Goal: Task Accomplishment & Management: Manage account settings

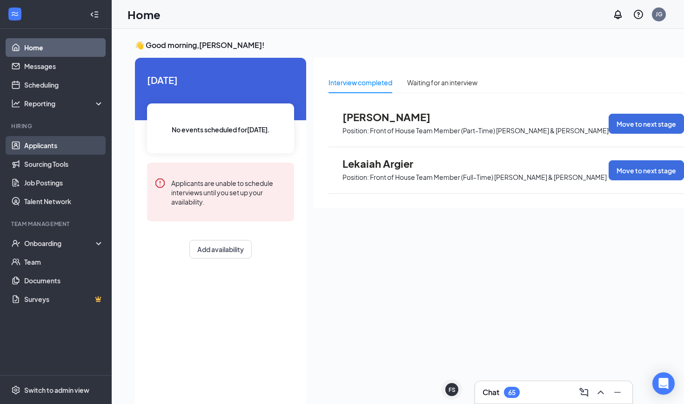
click at [54, 140] on link "Applicants" at bounding box center [64, 145] width 80 height 19
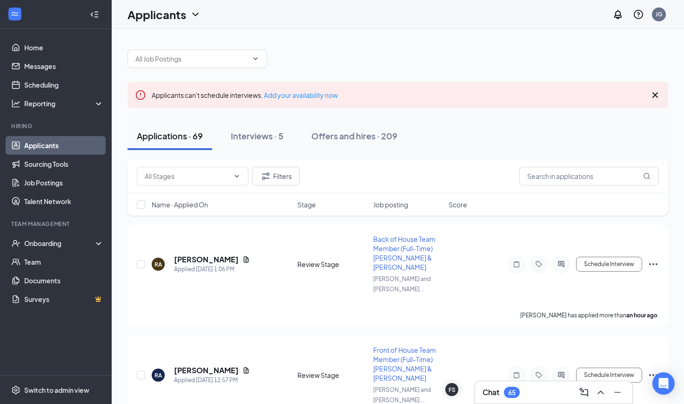
click at [502, 403] on div "Chat 65" at bounding box center [554, 391] width 158 height 23
click at [513, 397] on div "65" at bounding box center [512, 391] width 16 height 11
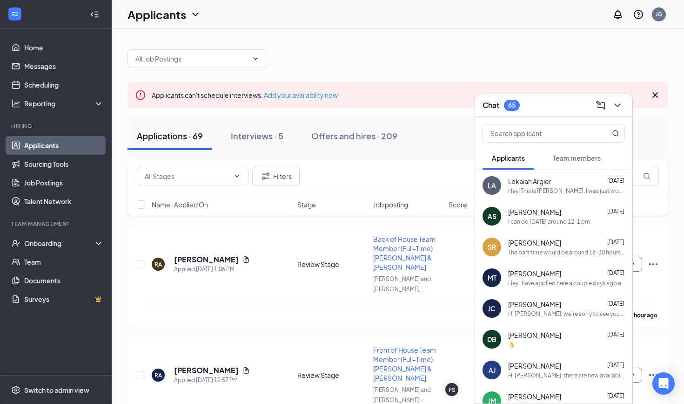
click at [579, 154] on span "Team members" at bounding box center [577, 158] width 48 height 8
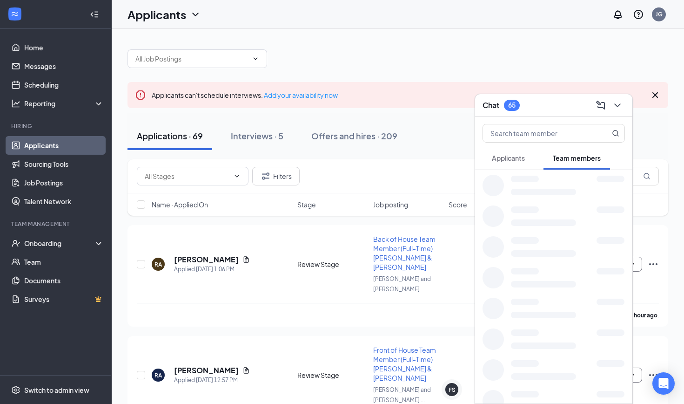
click at [503, 162] on div "Applicants" at bounding box center [508, 157] width 33 height 9
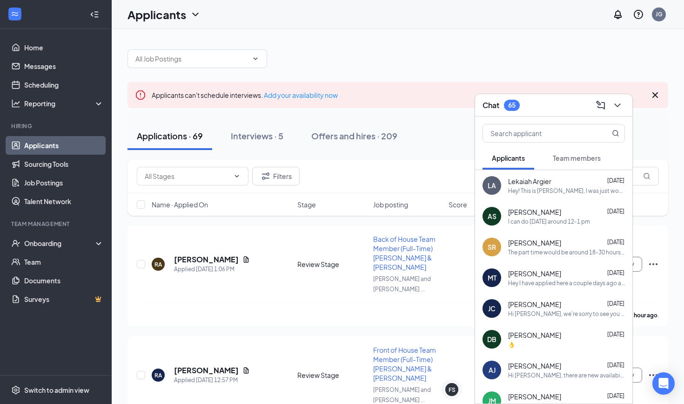
click at [520, 189] on div "Hey! This is [PERSON_NAME], I was just wondering when you guys wanted to set up…" at bounding box center [566, 191] width 117 height 8
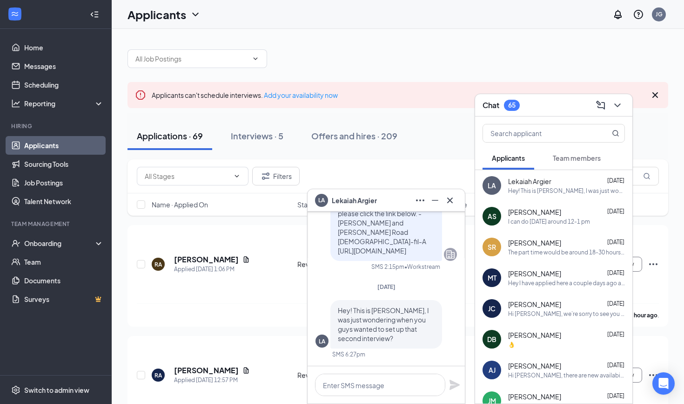
click at [569, 160] on span "Team members" at bounding box center [577, 158] width 48 height 8
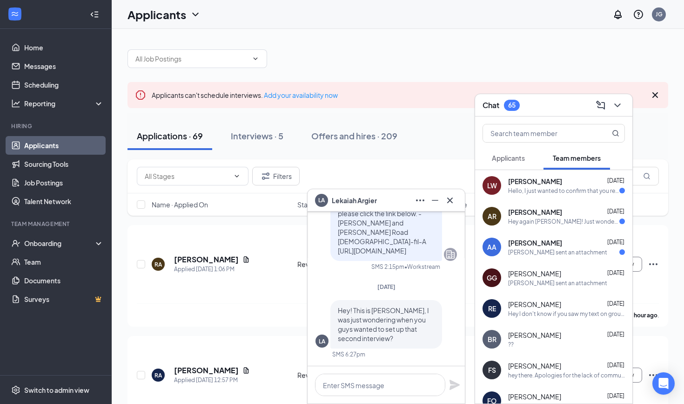
click at [499, 158] on span "Applicants" at bounding box center [508, 158] width 33 height 8
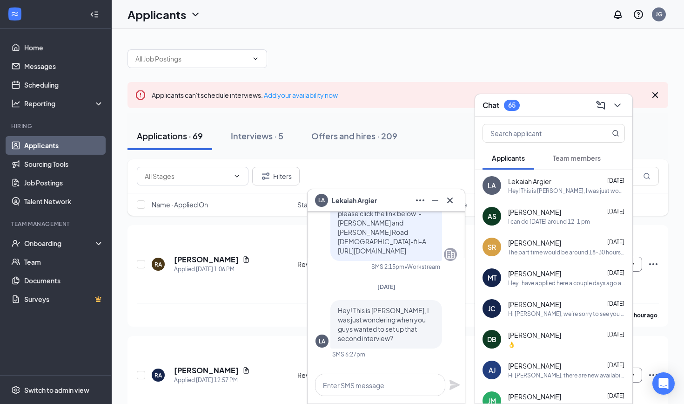
scroll to position [44, 0]
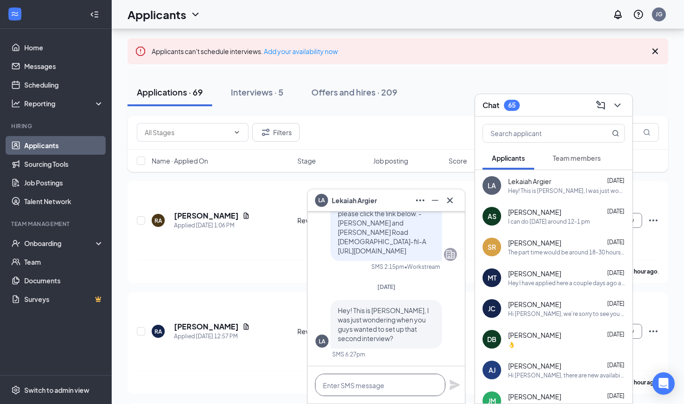
click at [369, 387] on textarea at bounding box center [380, 384] width 130 height 22
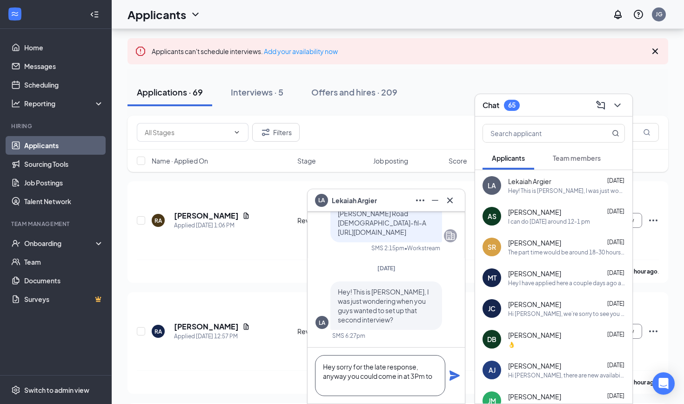
scroll to position [0, 0]
type textarea "Hey sorry for the late response, anyway you could come in at 3Pm [DATE] for tha…"
click at [452, 374] on icon "Plane" at bounding box center [455, 375] width 10 height 10
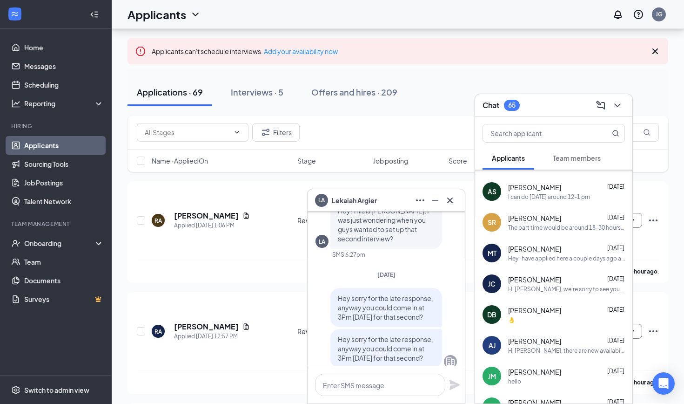
scroll to position [28, 0]
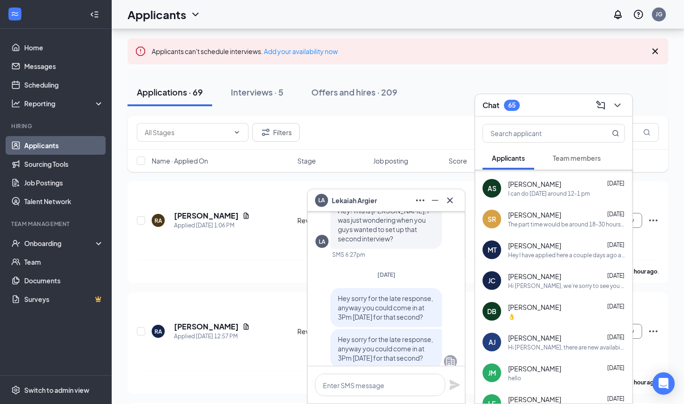
click at [528, 251] on div "Hey I have applied here a couple days ago and I just wanna see what are the nex…" at bounding box center [566, 255] width 117 height 8
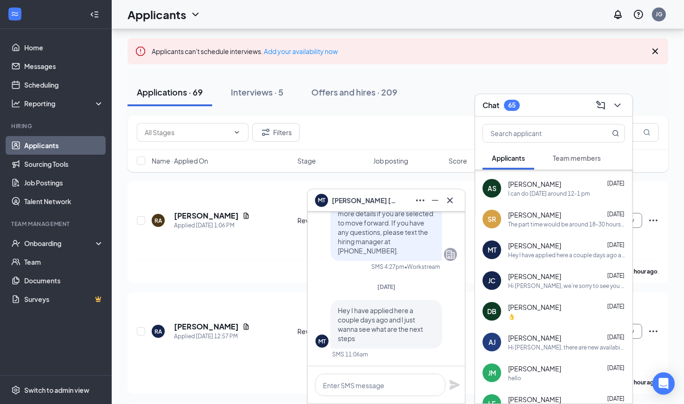
click at [581, 158] on span "Team members" at bounding box center [577, 158] width 48 height 8
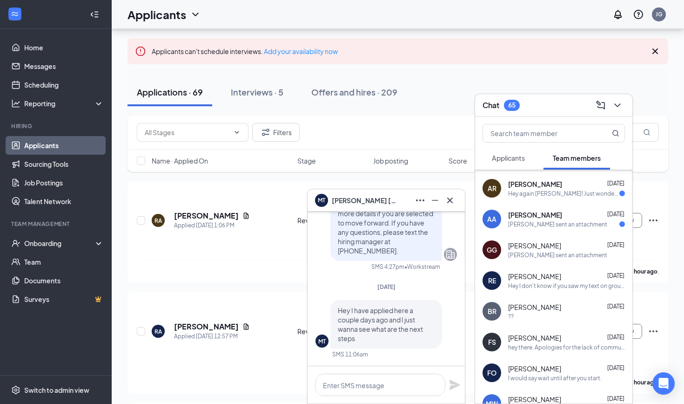
click at [535, 190] on div "Hey again [PERSON_NAME]! Just wondering if you want me to come in [DATE] and wh…" at bounding box center [563, 194] width 111 height 8
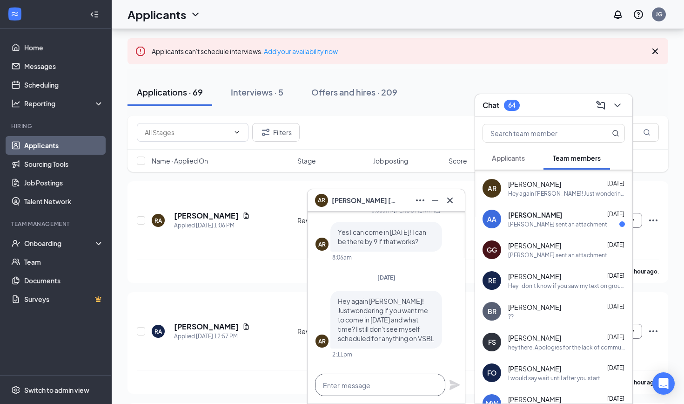
click at [361, 387] on textarea at bounding box center [380, 384] width 130 height 22
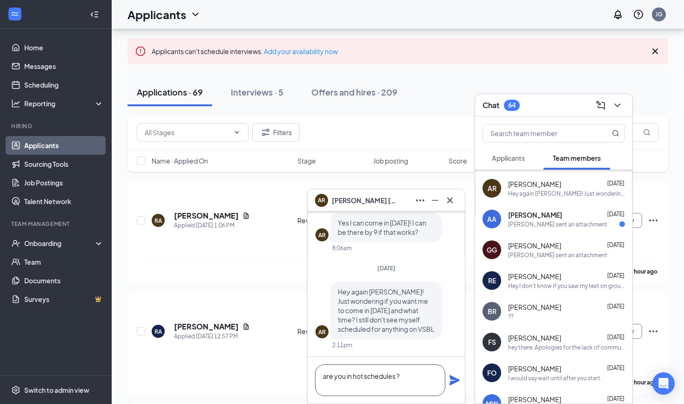
scroll to position [0, 0]
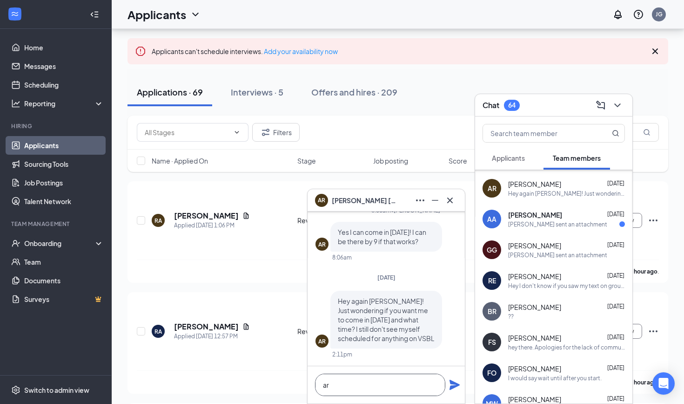
type textarea "a"
type textarea "I'll send you a message on GroupMe!"
click at [455, 385] on icon "Plane" at bounding box center [454, 384] width 11 height 11
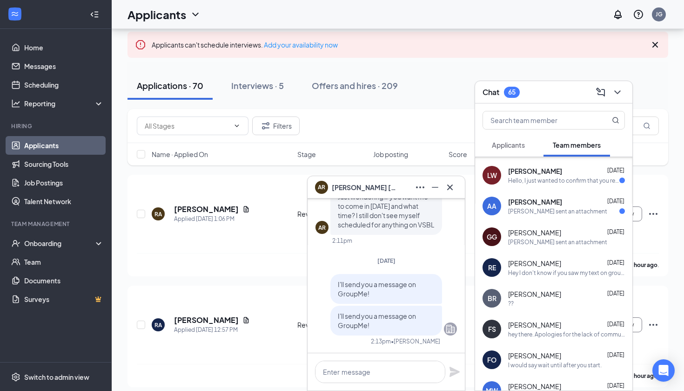
scroll to position [52, 0]
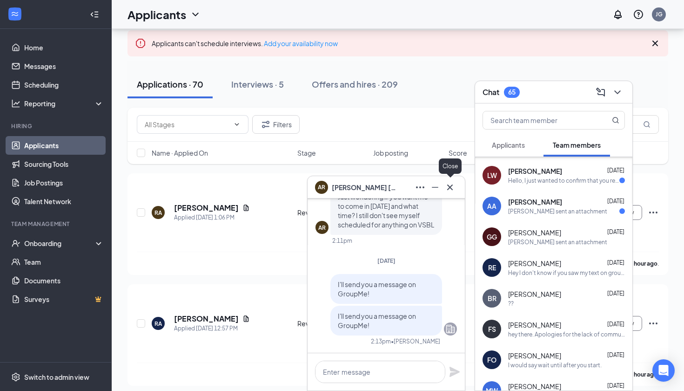
click at [449, 189] on icon "Cross" at bounding box center [450, 187] width 11 height 11
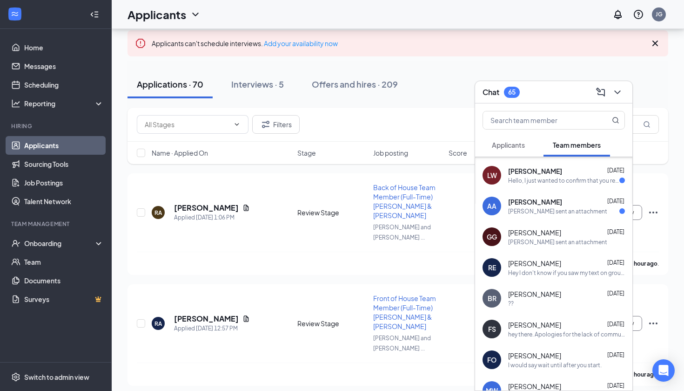
click at [549, 166] on span "[PERSON_NAME]" at bounding box center [535, 170] width 54 height 9
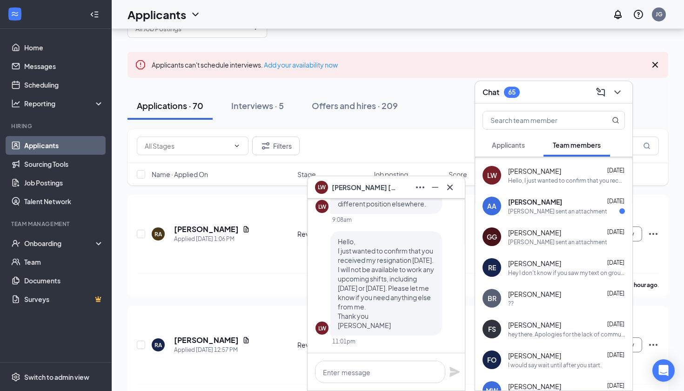
scroll to position [0, 0]
click at [530, 196] on div "AA Andre Acevedo Sep 12 Andre sent an attachment" at bounding box center [553, 205] width 157 height 31
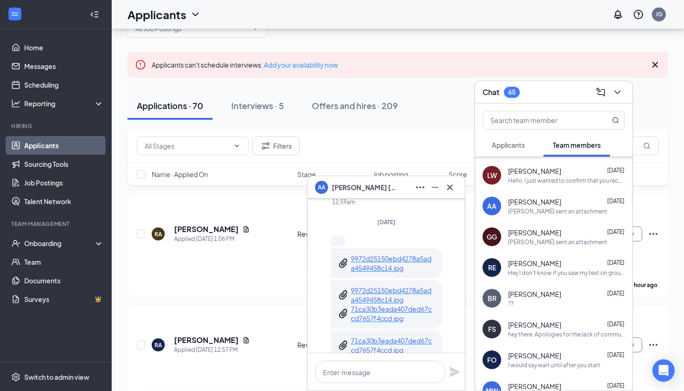
scroll to position [-92, 0]
click at [449, 188] on icon "Cross" at bounding box center [450, 187] width 11 height 11
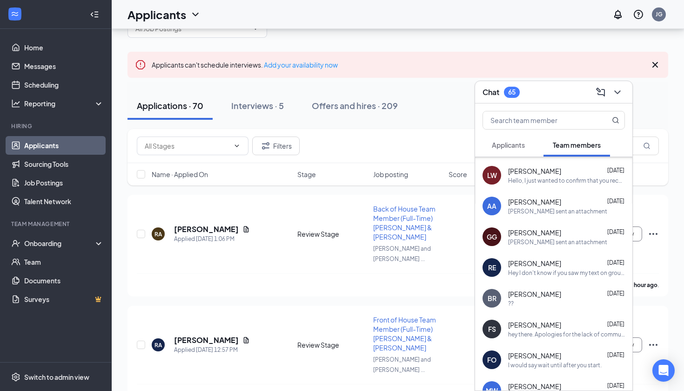
click at [526, 146] on button "Applicants" at bounding box center [509, 144] width 52 height 23
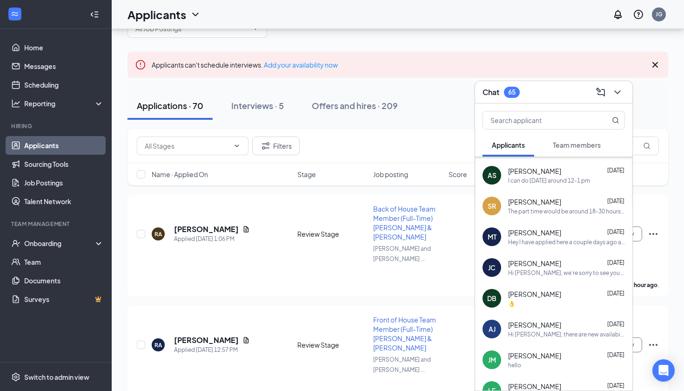
click at [551, 190] on div "AS Alma Salagdo Sep 10 I can do tomorrow around 12-1 pm" at bounding box center [553, 175] width 157 height 31
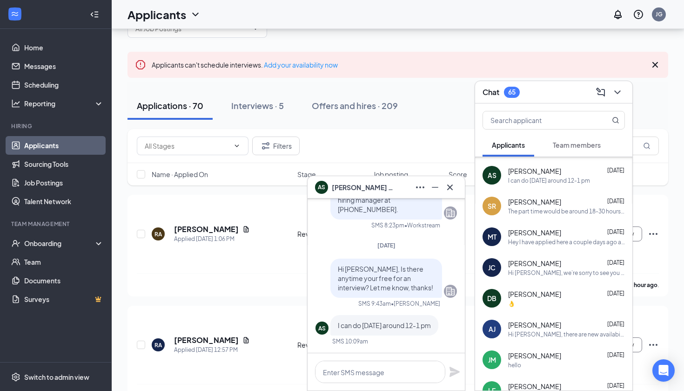
click at [516, 216] on div "SR Samantha Reyes Sep 9 The part time would be around 18-30 hours, kind of depe…" at bounding box center [553, 205] width 157 height 31
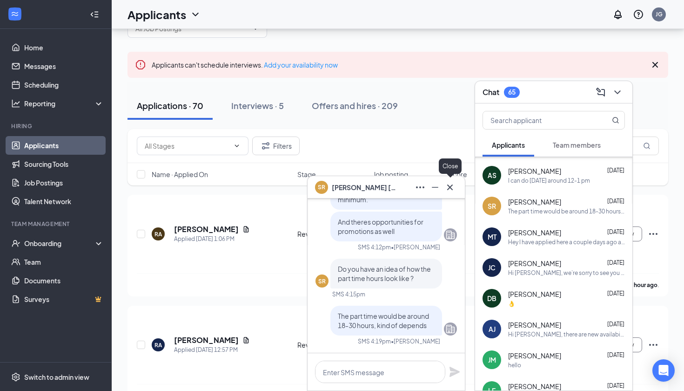
click at [451, 188] on icon "Cross" at bounding box center [450, 187] width 6 height 6
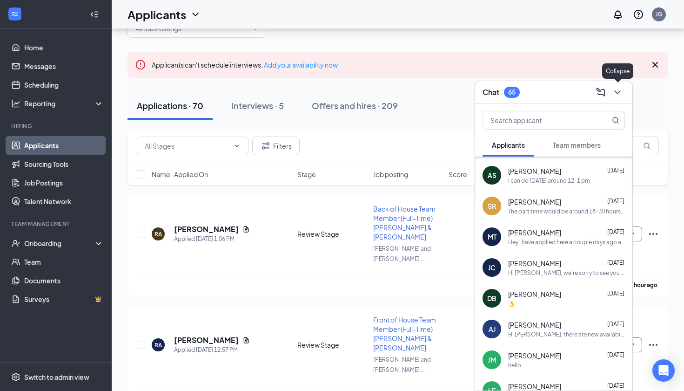
click at [617, 93] on icon "ChevronDown" at bounding box center [617, 92] width 11 height 11
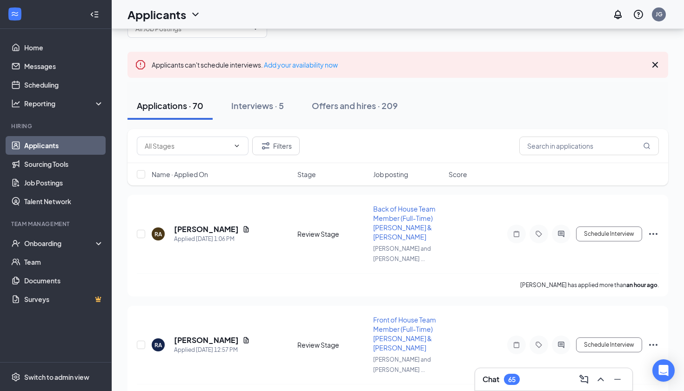
scroll to position [0, 0]
click at [237, 121] on div "Applications · 70 Interviews · 5 Offers and hires · 209" at bounding box center [398, 105] width 541 height 47
click at [256, 103] on div "Interviews · 5" at bounding box center [257, 106] width 53 height 12
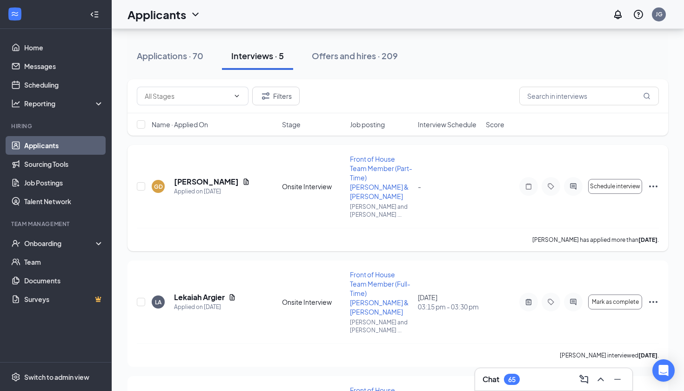
scroll to position [42, 0]
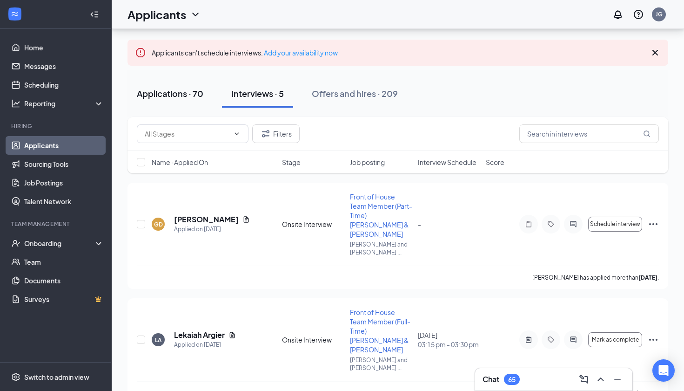
click at [174, 88] on div "Applications · 70" at bounding box center [170, 94] width 67 height 12
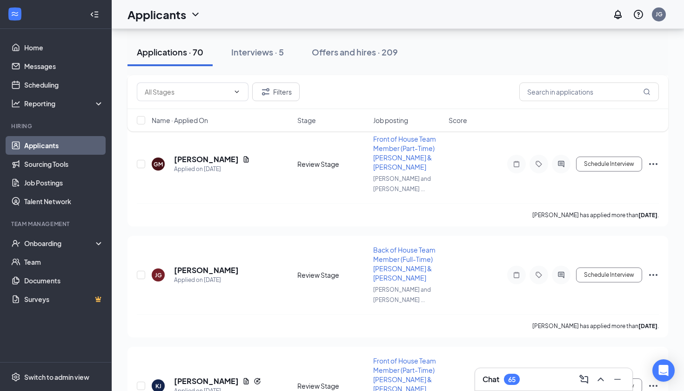
scroll to position [1540, 0]
click at [257, 47] on div "Interviews · 5" at bounding box center [257, 52] width 53 height 12
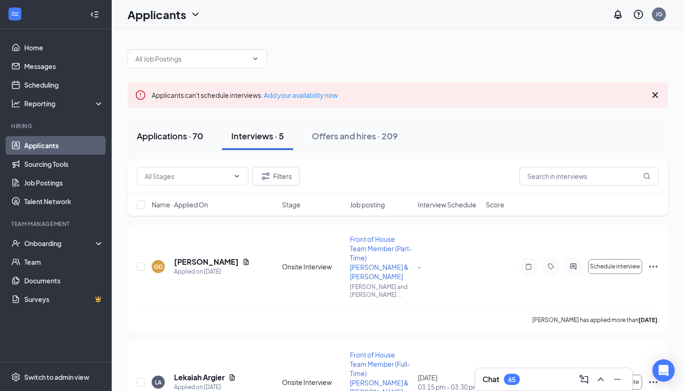
click at [167, 138] on div "Applications · 70" at bounding box center [170, 136] width 67 height 12
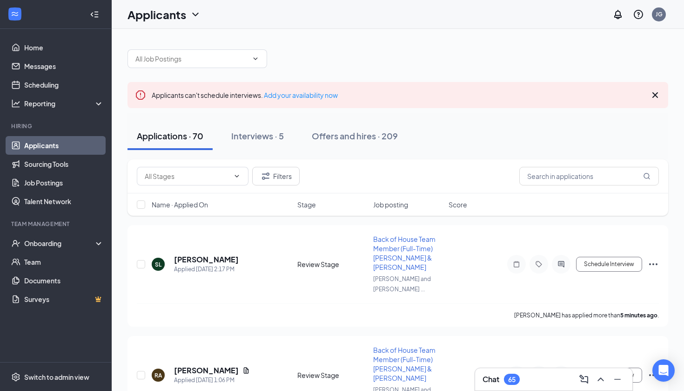
click at [500, 390] on div "Chat 65" at bounding box center [554, 378] width 158 height 23
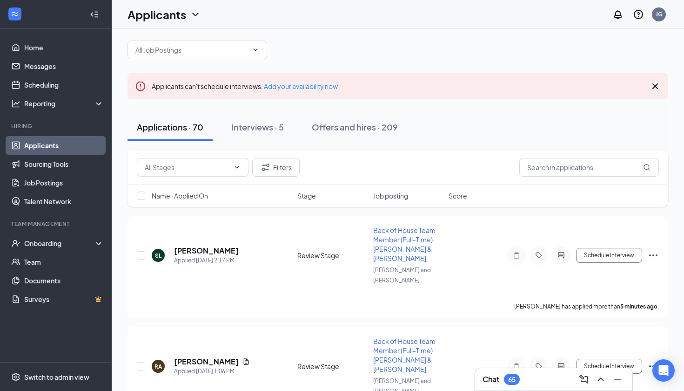
click at [498, 380] on h3 "Chat" at bounding box center [491, 379] width 17 height 10
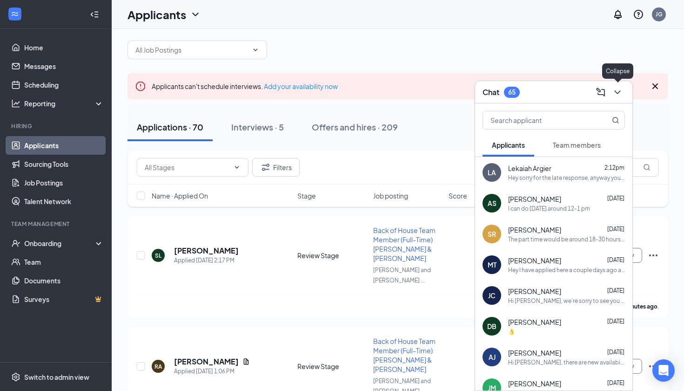
click at [615, 98] on button at bounding box center [617, 92] width 15 height 15
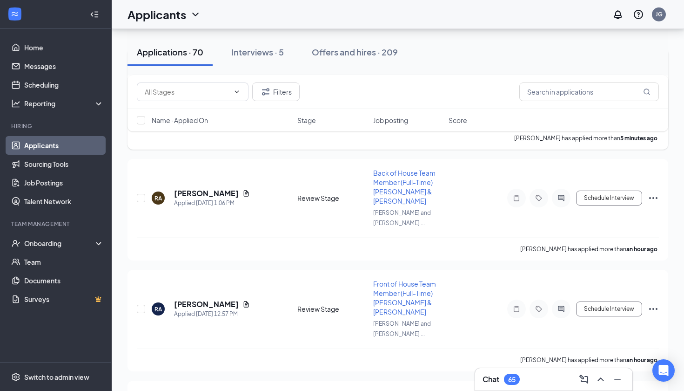
scroll to position [181, 0]
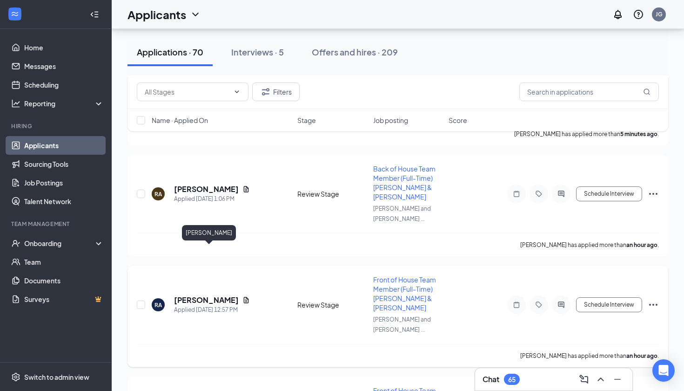
click at [237, 295] on h5 "[PERSON_NAME]" at bounding box center [206, 300] width 65 height 10
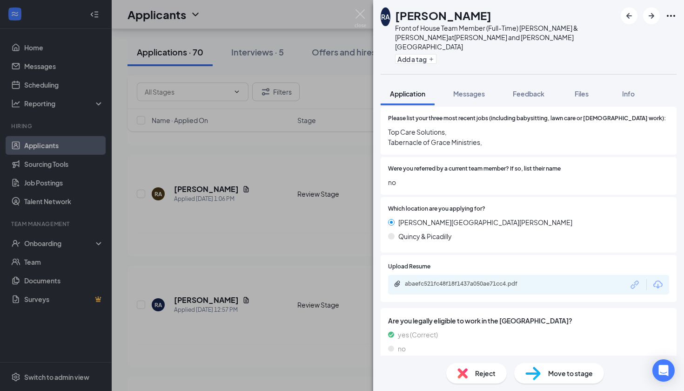
scroll to position [392, 0]
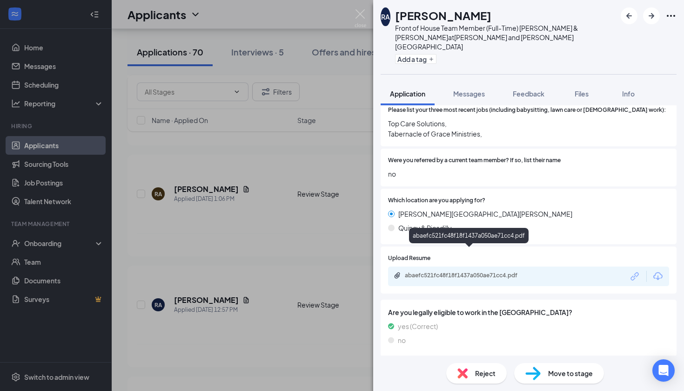
click at [454, 271] on div "abaefc521fc48f18f1437a050ae71cc4.pdf" at bounding box center [470, 274] width 130 height 7
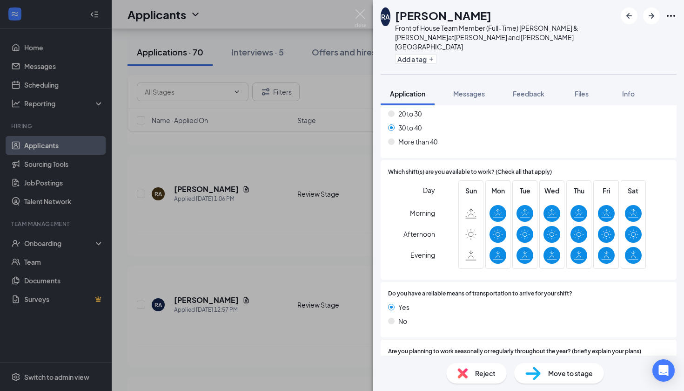
scroll to position [880, 0]
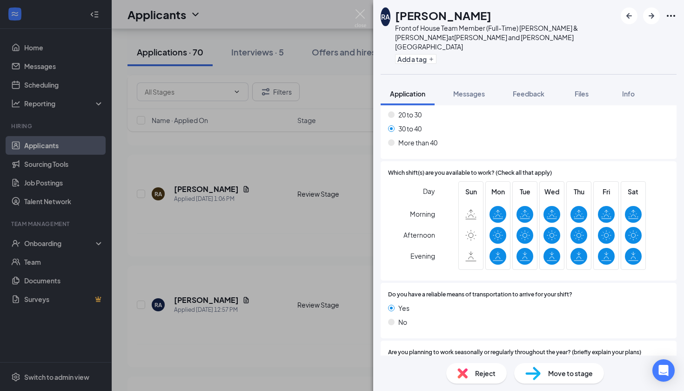
click at [556, 374] on span "Move to stage" at bounding box center [571, 373] width 45 height 10
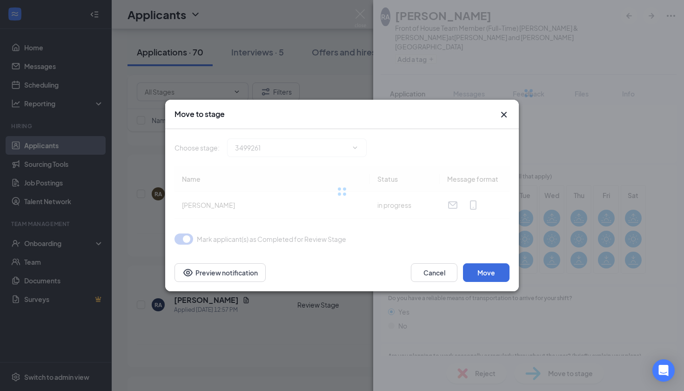
type input "Onsite Interview (next stage)"
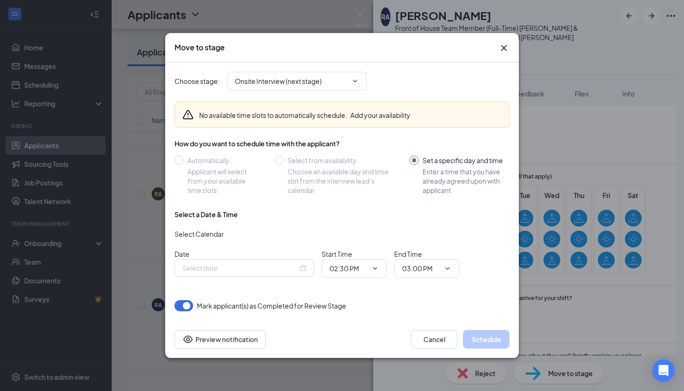
type input "Sep 15, 2025"
click at [505, 49] on icon "Cross" at bounding box center [504, 48] width 6 height 6
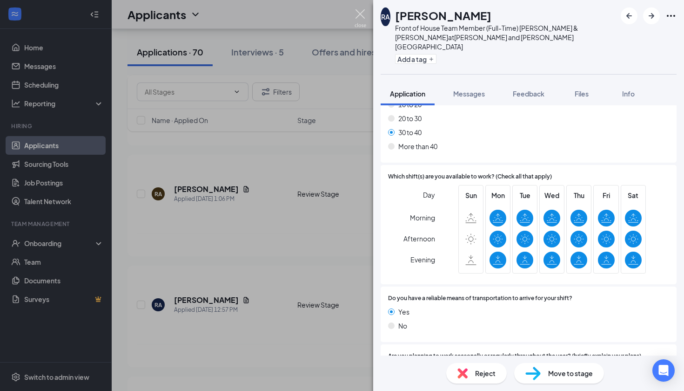
click at [359, 14] on img at bounding box center [361, 18] width 12 height 18
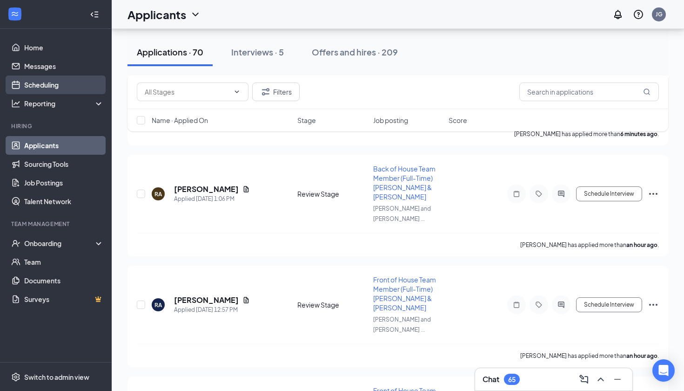
click at [59, 84] on link "Scheduling" at bounding box center [64, 84] width 80 height 19
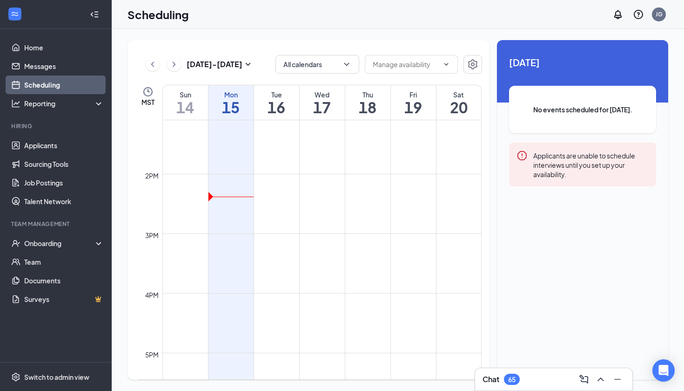
scroll to position [805, 0]
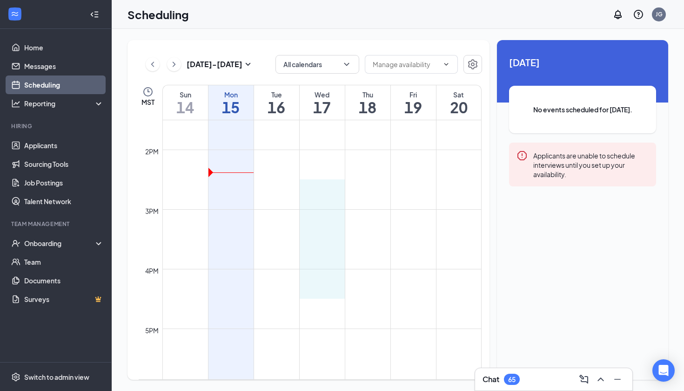
drag, startPoint x: 317, startPoint y: 181, endPoint x: 321, endPoint y: 294, distance: 113.2
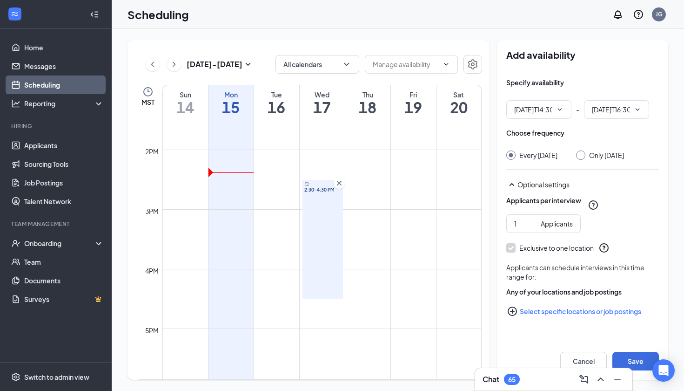
type input "02:30 PM"
type input "04:30 PM"
click at [586, 156] on div at bounding box center [580, 154] width 9 height 9
click at [586, 157] on div at bounding box center [580, 154] width 9 height 9
click at [583, 155] on input "Only Wednesday, Sep 17" at bounding box center [579, 153] width 7 height 7
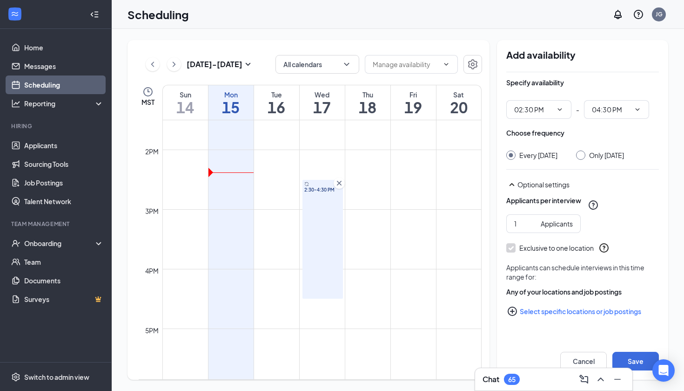
radio input "true"
radio input "false"
click at [629, 357] on button "Save" at bounding box center [636, 361] width 47 height 19
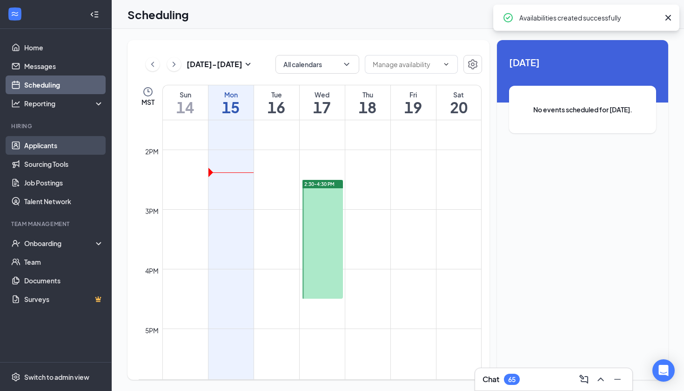
click at [66, 145] on link "Applicants" at bounding box center [64, 145] width 80 height 19
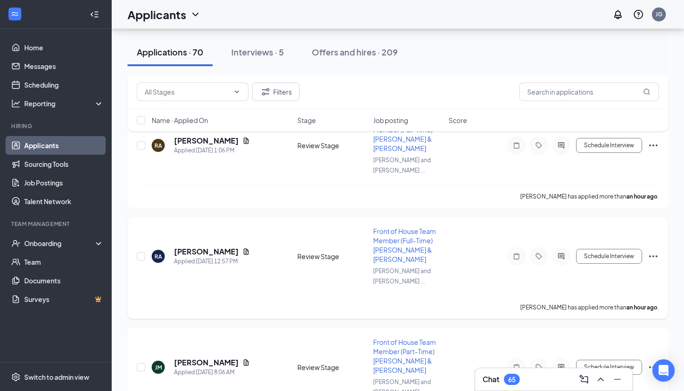
scroll to position [188, 0]
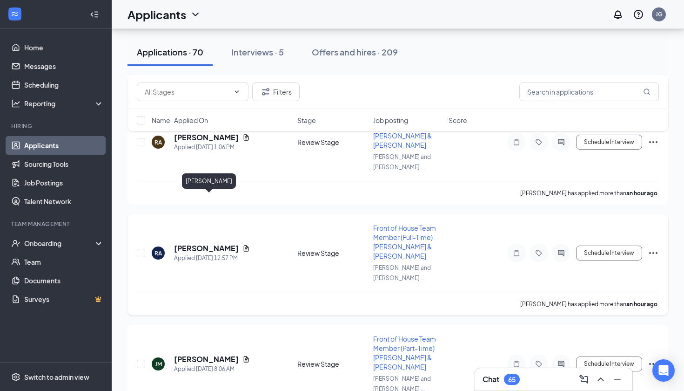
click at [214, 243] on h5 "[PERSON_NAME]" at bounding box center [206, 248] width 65 height 10
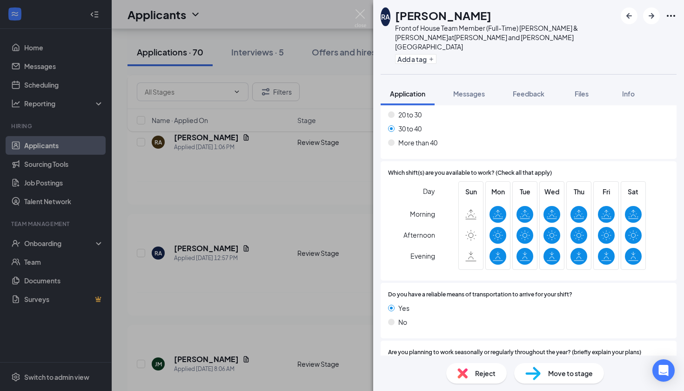
click at [540, 380] on div "Move to stage" at bounding box center [560, 373] width 90 height 20
type input "Onsite Interview (next stage)"
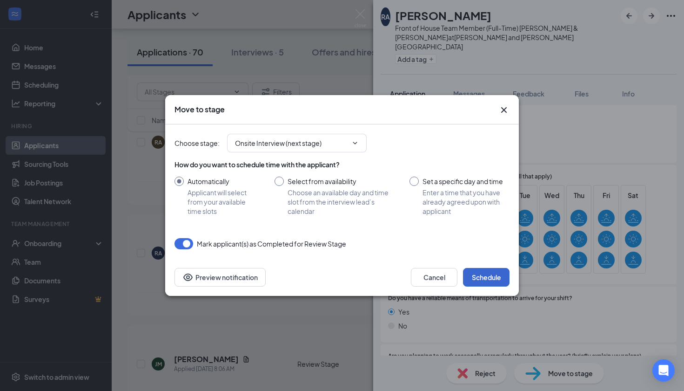
click at [488, 285] on button "Schedule" at bounding box center [486, 277] width 47 height 19
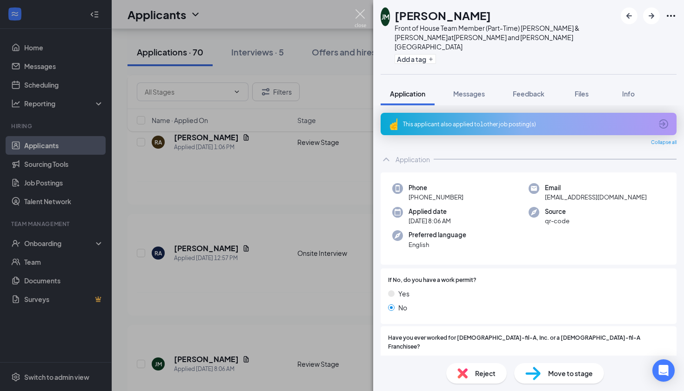
click at [360, 16] on img at bounding box center [361, 18] width 12 height 18
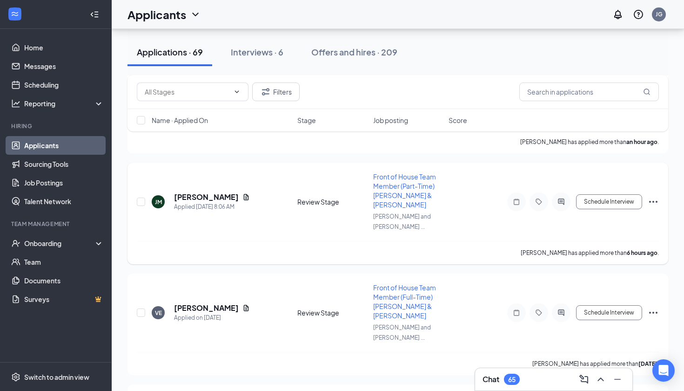
scroll to position [244, 0]
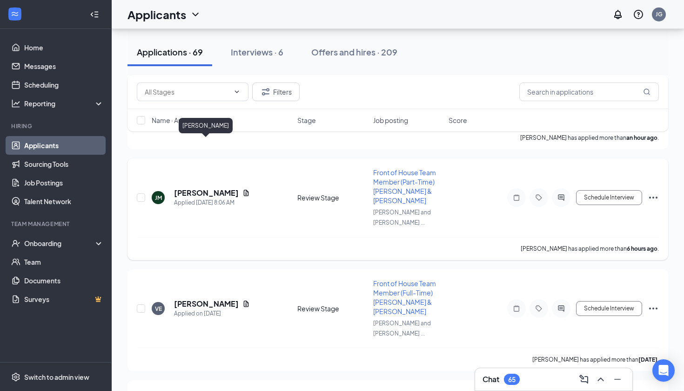
click at [224, 188] on h5 "[PERSON_NAME]" at bounding box center [206, 193] width 65 height 10
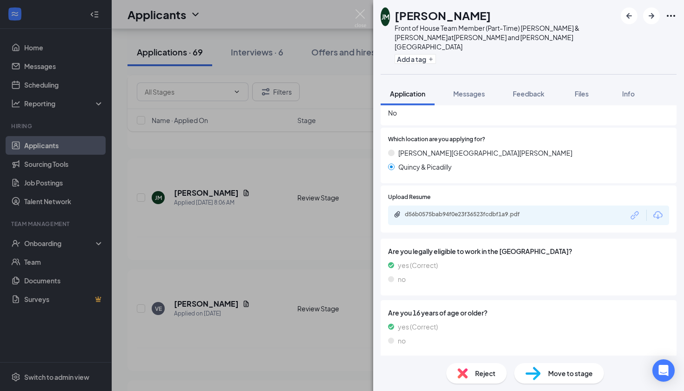
scroll to position [407, 0]
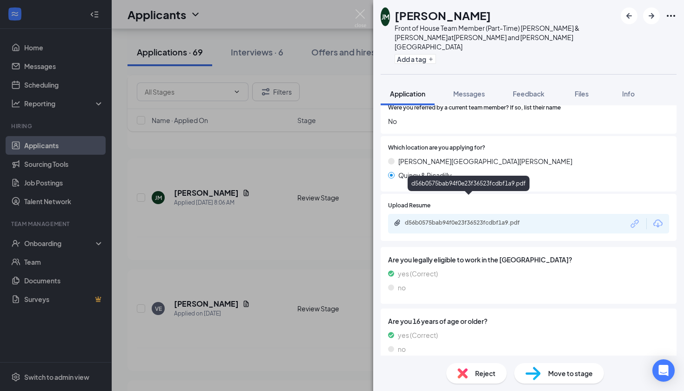
click at [435, 219] on div "d56b0575bab94f0e23f36523fcdbf1a9.pdf" at bounding box center [470, 222] width 130 height 7
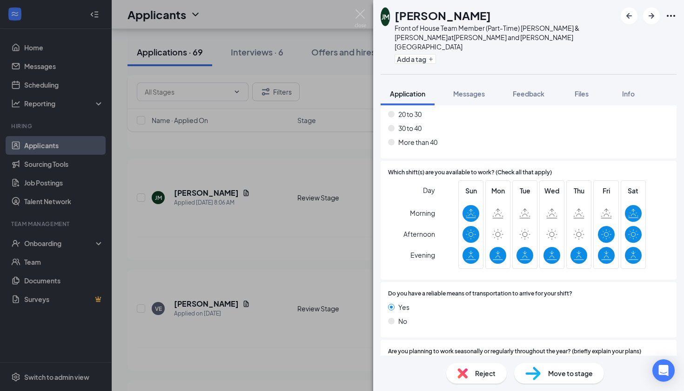
scroll to position [905, 0]
click at [472, 369] on div "Reject" at bounding box center [477, 373] width 61 height 20
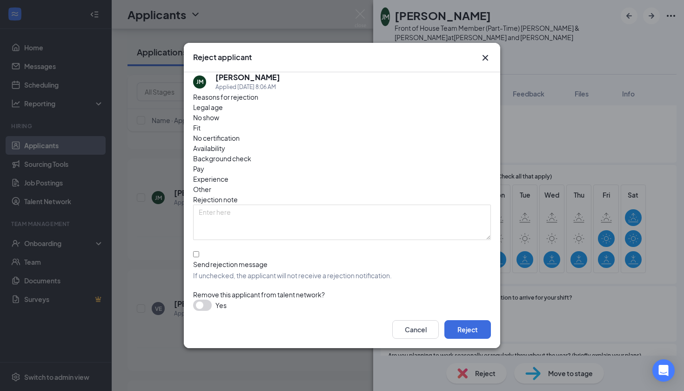
click at [211, 184] on span "Other" at bounding box center [202, 189] width 18 height 10
click at [201, 259] on div at bounding box center [342, 259] width 298 height 0
click at [199, 251] on input "Send rejection message If unchecked, the applicant will not receive a rejection…" at bounding box center [196, 254] width 6 height 6
checkbox input "true"
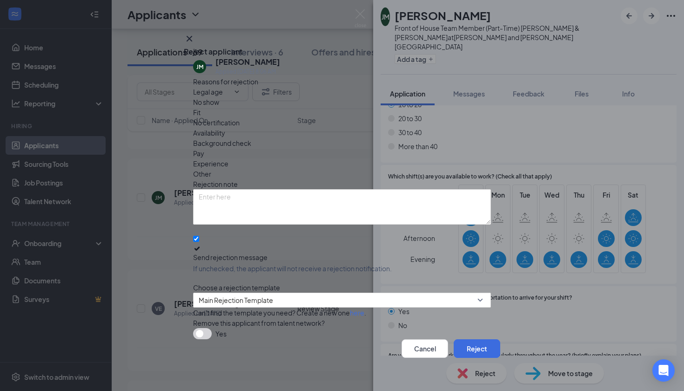
click at [195, 44] on icon "Cross" at bounding box center [189, 38] width 11 height 11
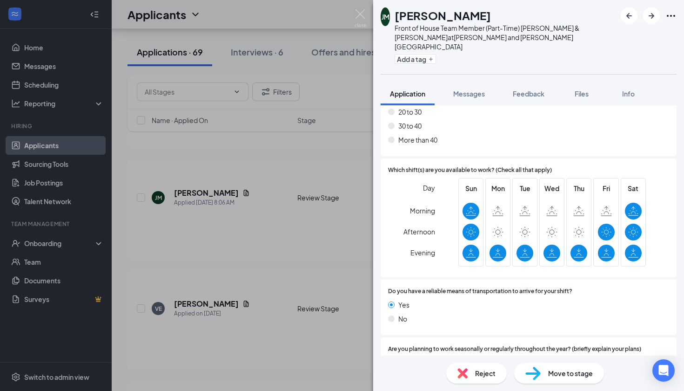
scroll to position [905, 0]
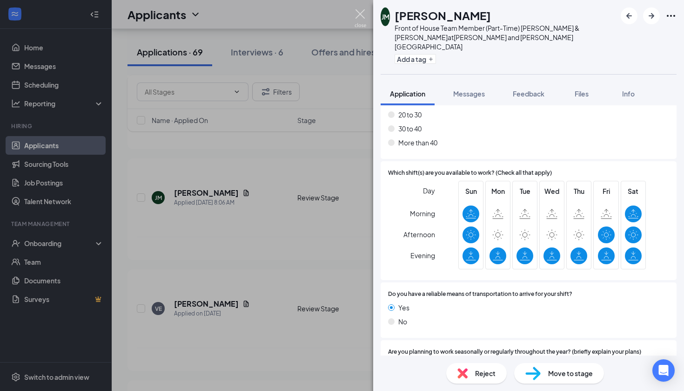
click at [361, 13] on img at bounding box center [361, 18] width 12 height 18
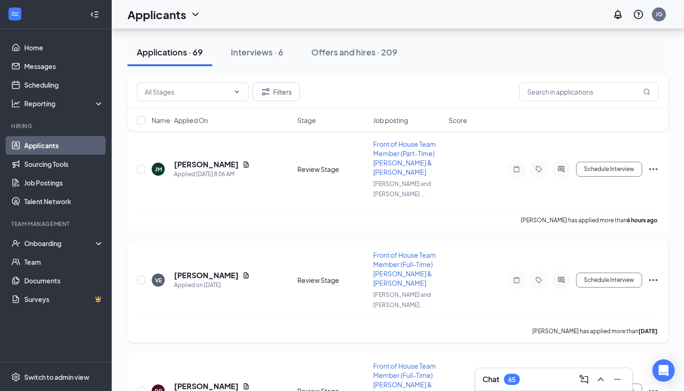
scroll to position [290, 0]
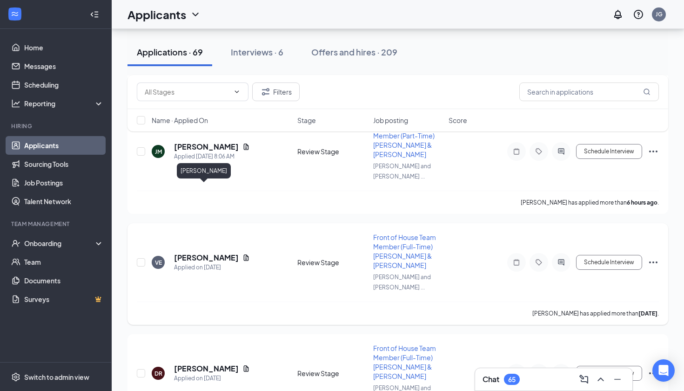
click at [174, 252] on h5 "[PERSON_NAME]" at bounding box center [206, 257] width 65 height 10
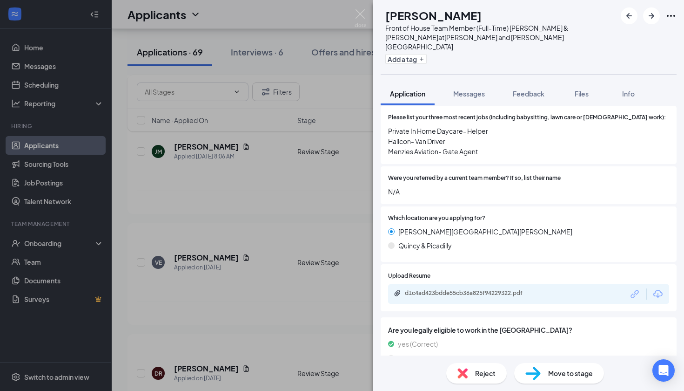
scroll to position [434, 0]
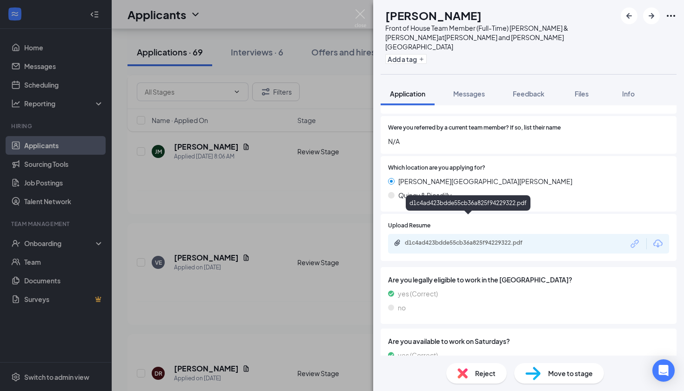
click at [434, 239] on div "d1c4ad423bdde55cb36a825f94229322.pdf" at bounding box center [470, 242] width 130 height 7
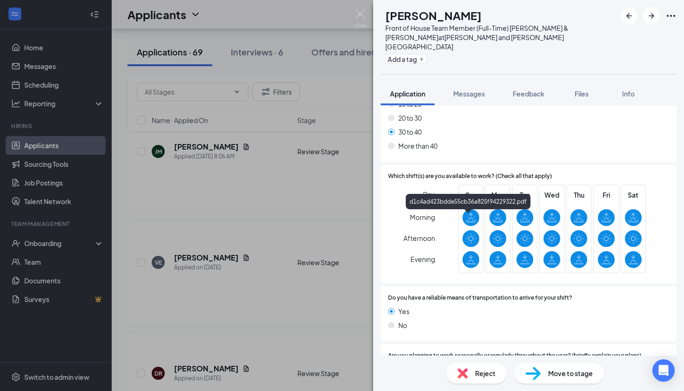
scroll to position [890, 0]
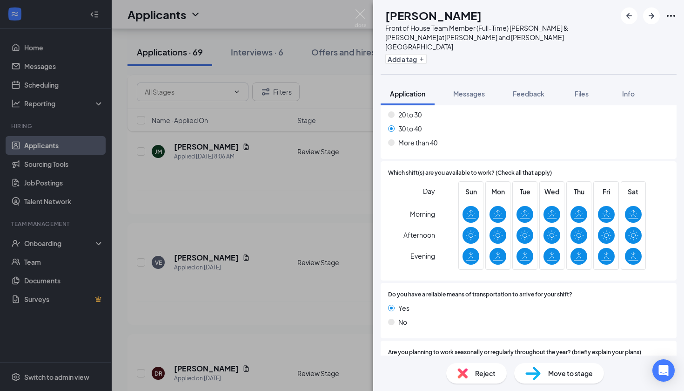
click at [559, 376] on span "Move to stage" at bounding box center [571, 373] width 45 height 10
type input "Onsite Interview (next stage)"
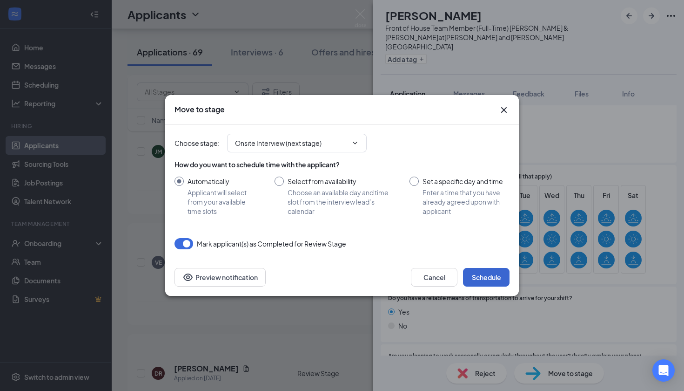
click at [485, 282] on button "Schedule" at bounding box center [486, 277] width 47 height 19
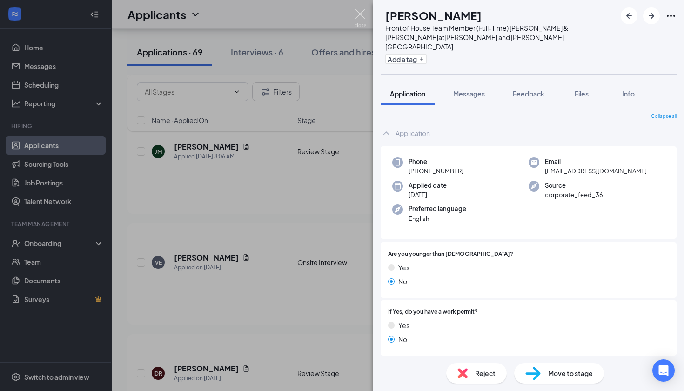
click at [360, 14] on img at bounding box center [361, 18] width 12 height 18
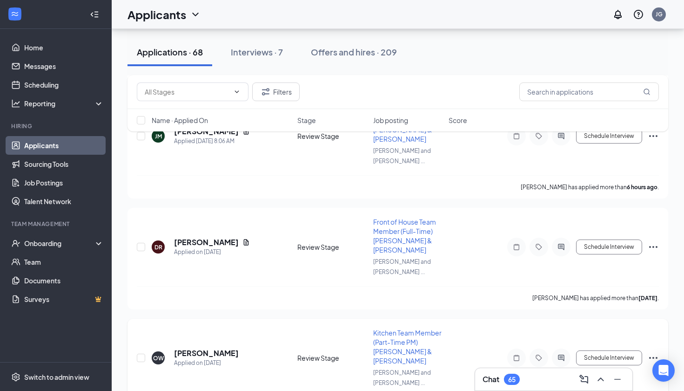
scroll to position [304, 0]
click at [189, 238] on h5 "[PERSON_NAME]" at bounding box center [206, 243] width 65 height 10
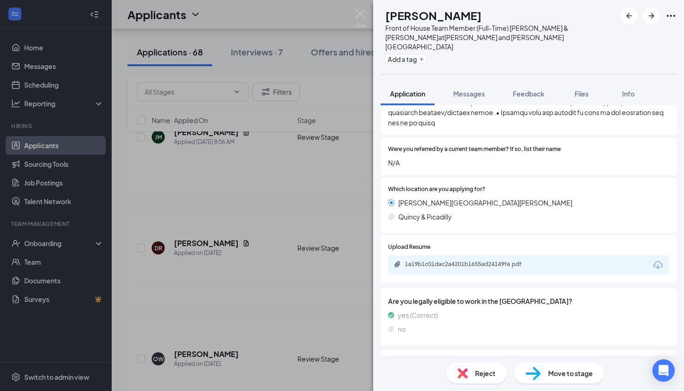
scroll to position [1102, 0]
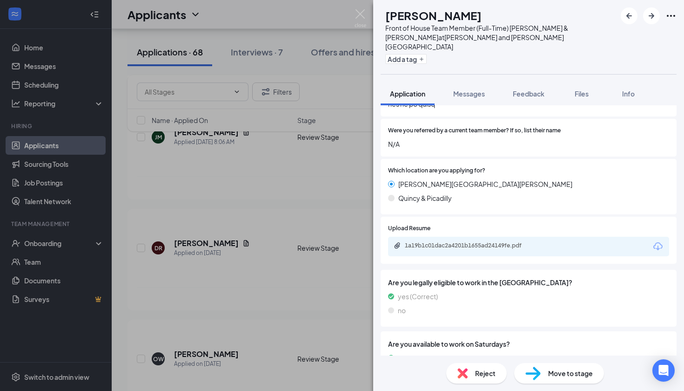
click at [457, 242] on div "1a19b1c01dac2a4201b1655ad24149fe.pdf" at bounding box center [470, 245] width 130 height 7
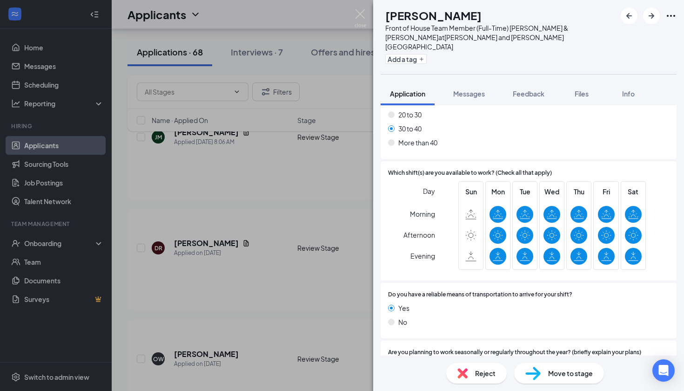
click at [539, 375] on img at bounding box center [533, 373] width 15 height 14
type input "Onsite Interview (next stage)"
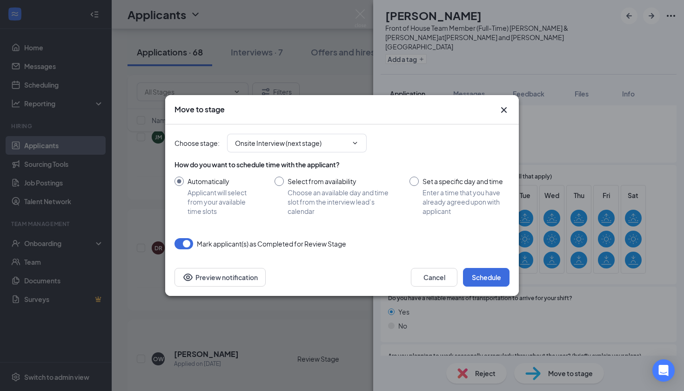
click at [477, 287] on div "Cancel Schedule Preview notification" at bounding box center [342, 276] width 354 height 37
click at [477, 278] on button "Schedule" at bounding box center [486, 277] width 47 height 19
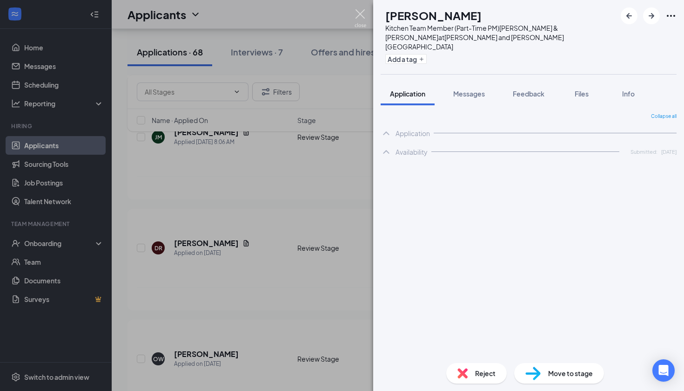
click at [362, 13] on img at bounding box center [361, 18] width 12 height 18
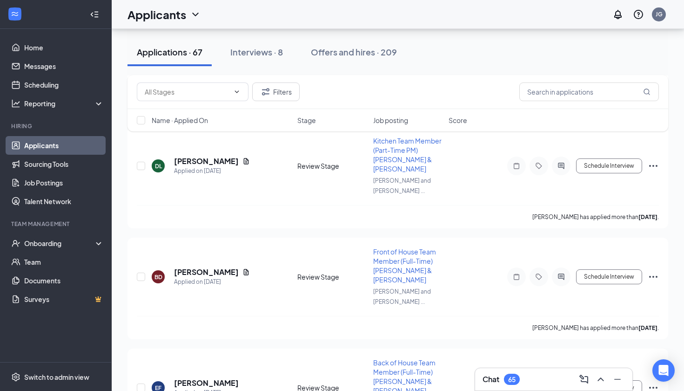
scroll to position [611, 0]
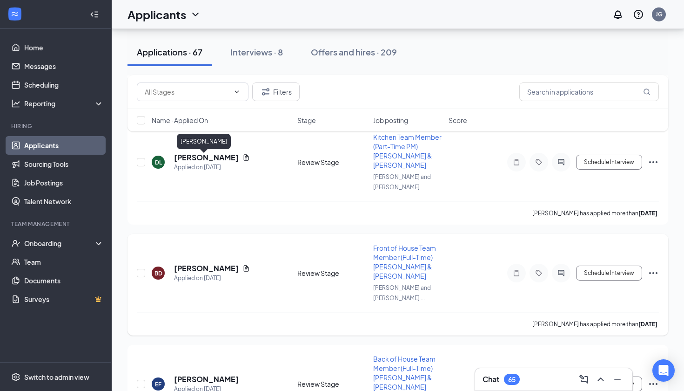
click at [206, 263] on h5 "[PERSON_NAME]" at bounding box center [206, 268] width 65 height 10
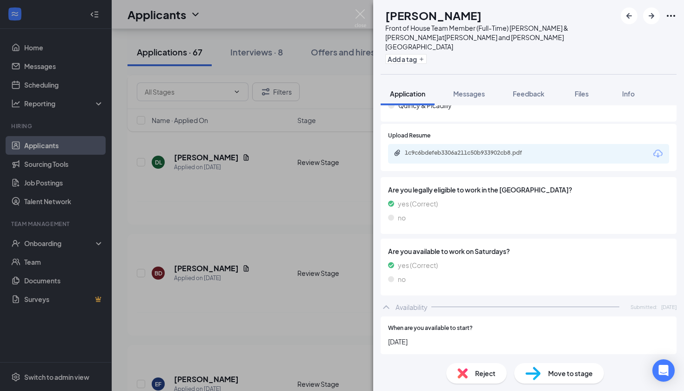
scroll to position [447, 0]
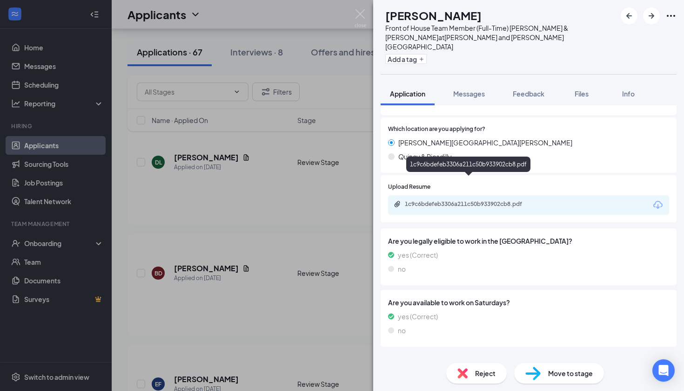
click at [467, 200] on div "1c9c6bdefeb3306a211c50b933902cb8.pdf" at bounding box center [470, 203] width 130 height 7
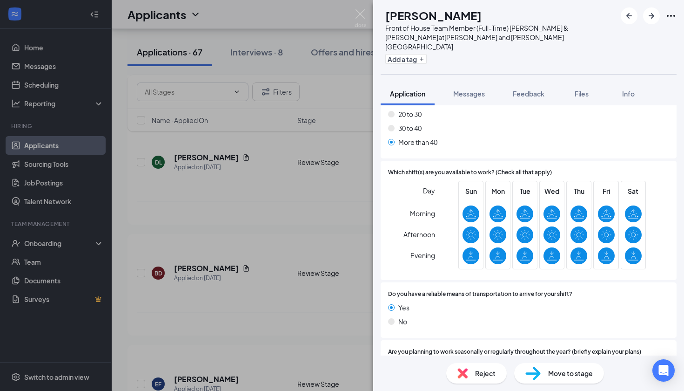
scroll to position [864, 0]
click at [554, 379] on div "Move to stage" at bounding box center [560, 373] width 90 height 20
type input "Onsite Interview (next stage)"
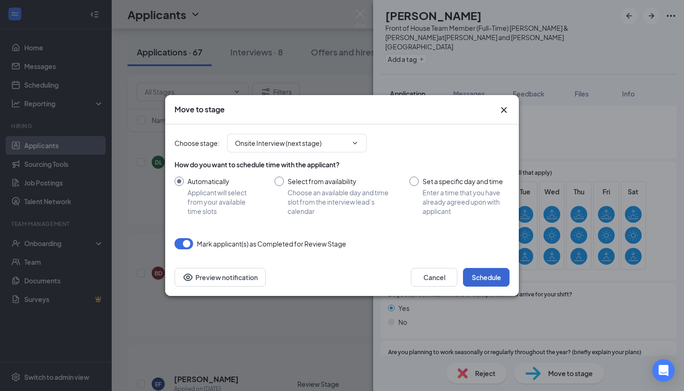
click at [495, 275] on button "Schedule" at bounding box center [486, 277] width 47 height 19
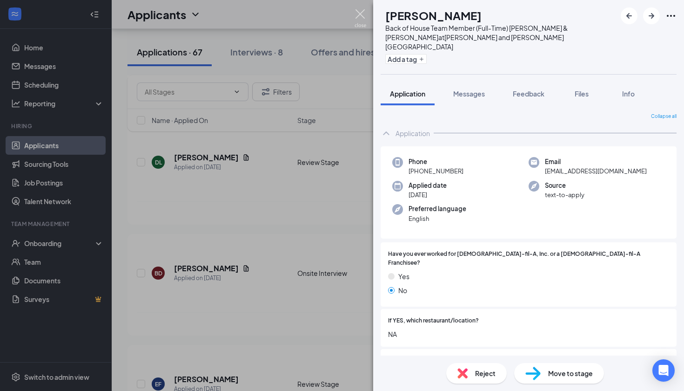
click at [357, 11] on img at bounding box center [361, 18] width 12 height 18
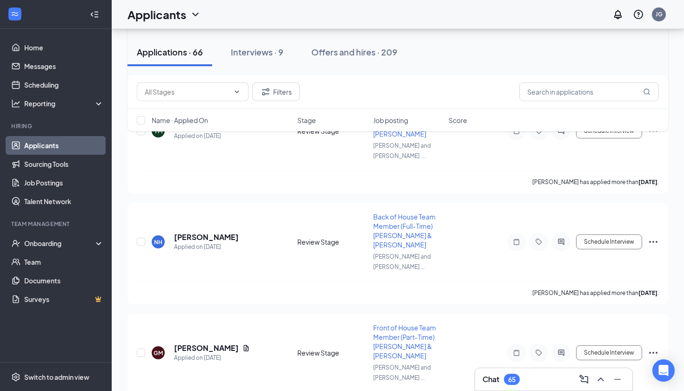
scroll to position [870, 0]
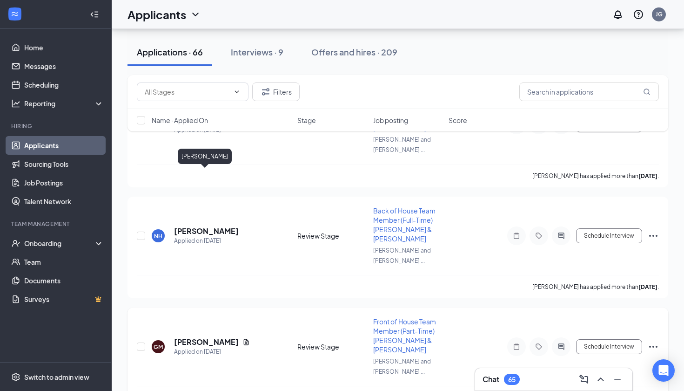
click at [208, 337] on h5 "[PERSON_NAME]" at bounding box center [206, 342] width 65 height 10
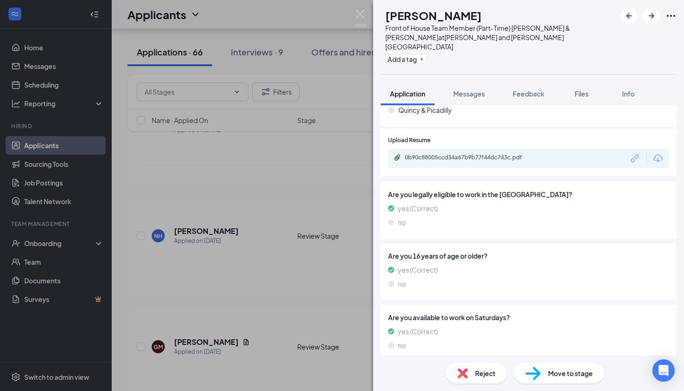
scroll to position [426, 0]
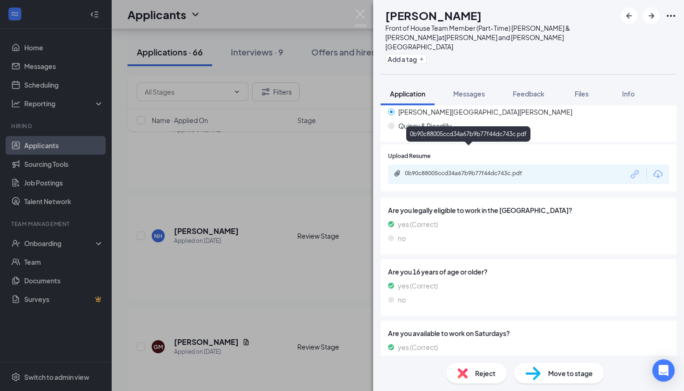
click at [441, 169] on div "0b90c88005ccd34a67b9b77f44dc743c.pdf" at bounding box center [470, 172] width 130 height 7
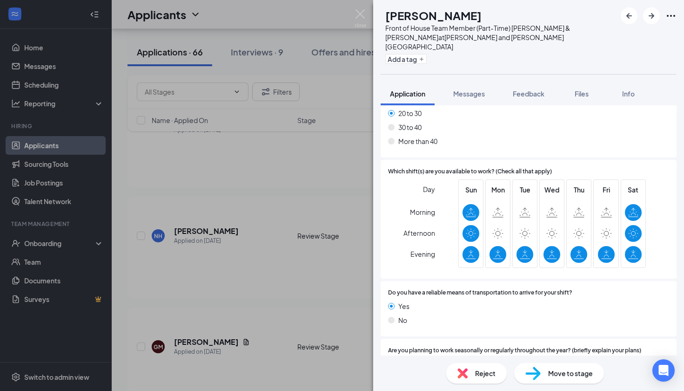
scroll to position [874, 0]
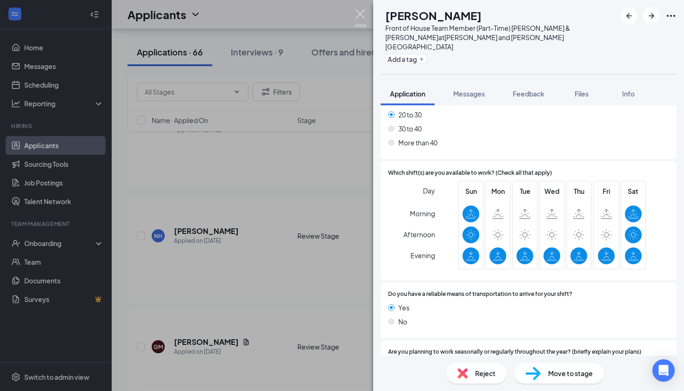
click at [363, 9] on div "GM Geriyah Meeks Front of House Team Member (Part-Time) Chambers & Parker at Ch…" at bounding box center [342, 195] width 684 height 391
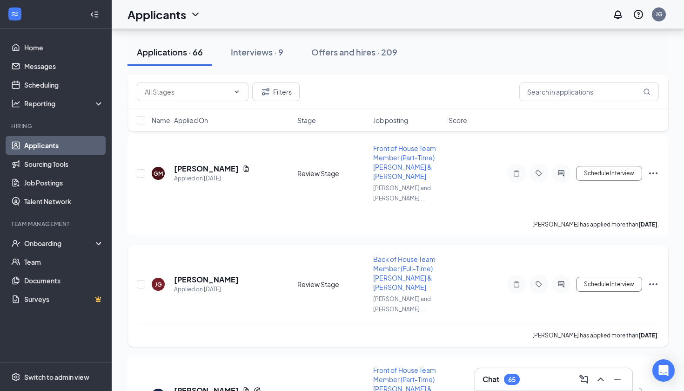
scroll to position [1060, 0]
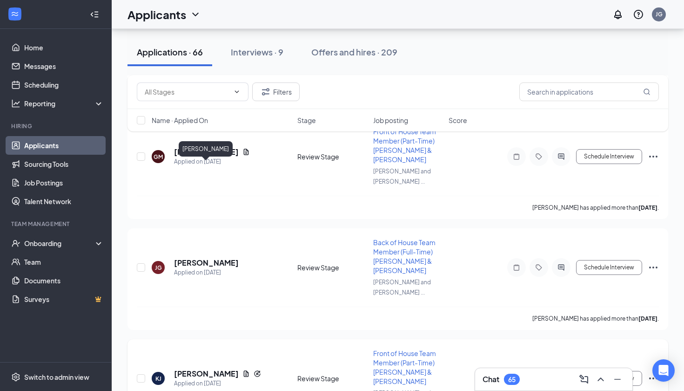
click at [210, 368] on h5 "[PERSON_NAME]" at bounding box center [206, 373] width 65 height 10
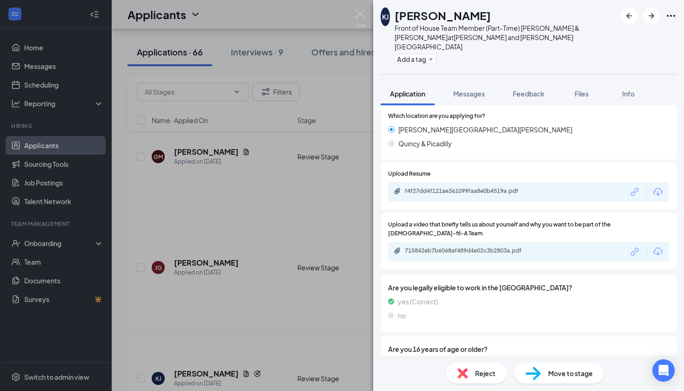
scroll to position [411, 0]
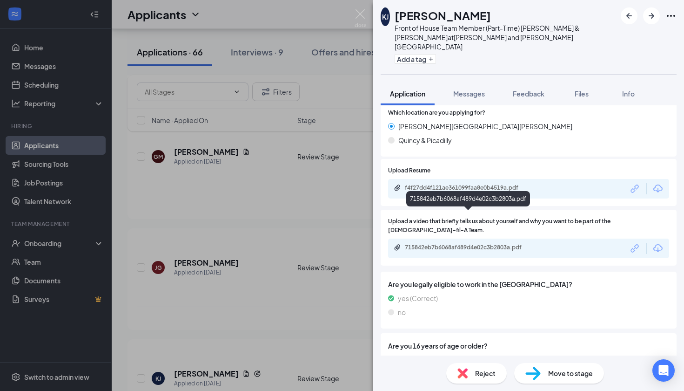
click at [441, 244] on div "715842eb7b6068af489d4e02c3b2803a.pdf" at bounding box center [470, 247] width 130 height 7
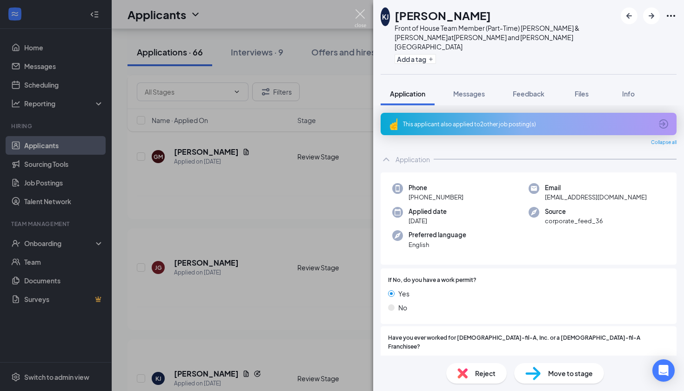
scroll to position [0, 0]
click at [361, 21] on img at bounding box center [361, 18] width 12 height 18
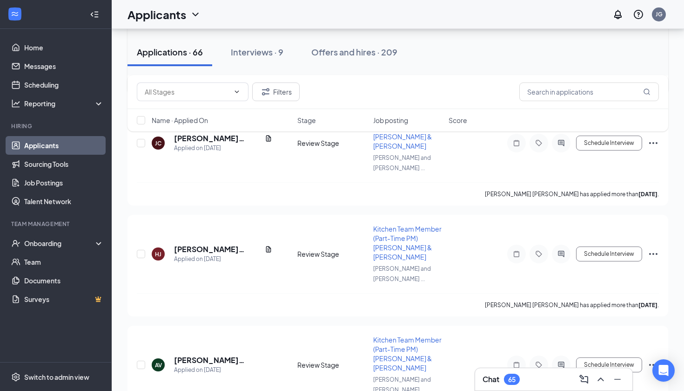
scroll to position [1414, 0]
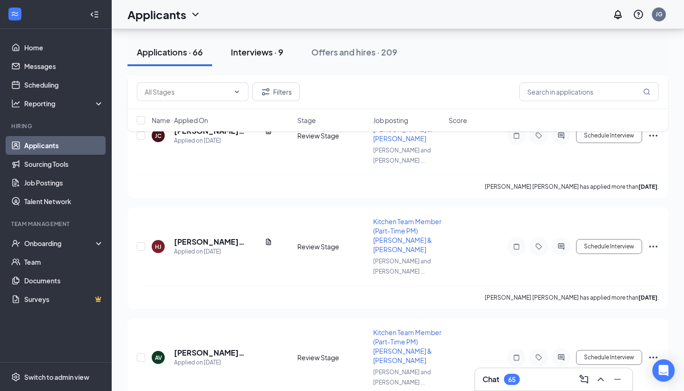
click at [249, 56] on div "Interviews · 9" at bounding box center [257, 52] width 53 height 12
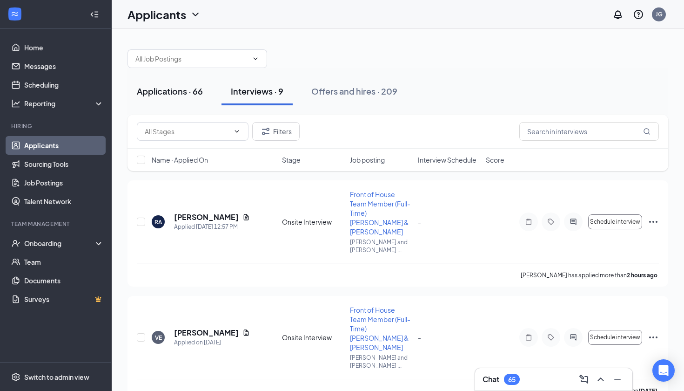
click at [175, 95] on div "Applications · 66" at bounding box center [170, 91] width 66 height 12
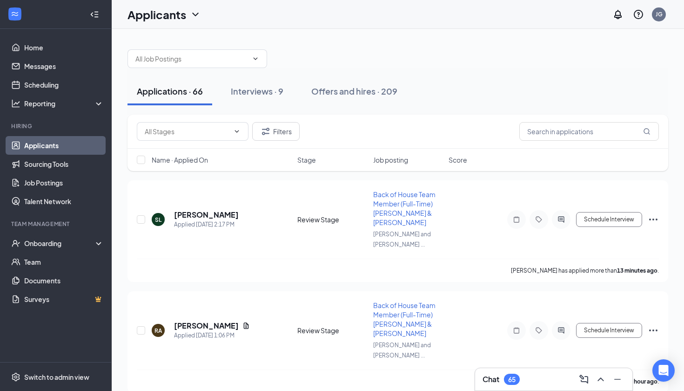
click at [529, 382] on div "Chat 65" at bounding box center [554, 379] width 142 height 15
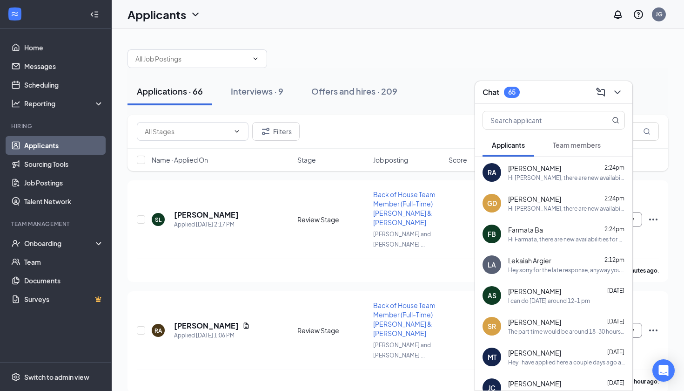
click at [527, 273] on div "Hey sorry for the late response, anyway you could come in at 3Pm [DATE] for tha…" at bounding box center [566, 270] width 117 height 8
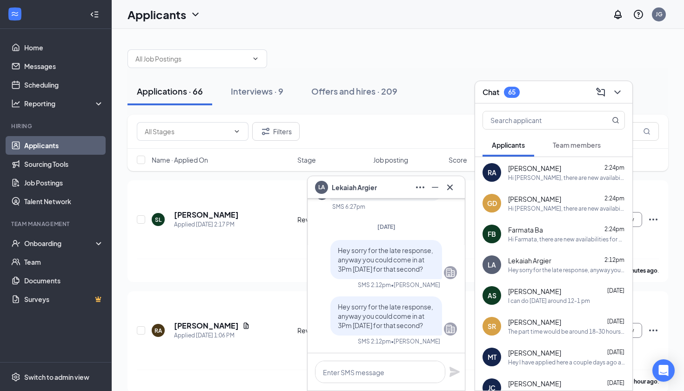
click at [522, 240] on div "Hi Farmata, there are new availabilities for an interview. This is a reminder t…" at bounding box center [566, 239] width 117 height 8
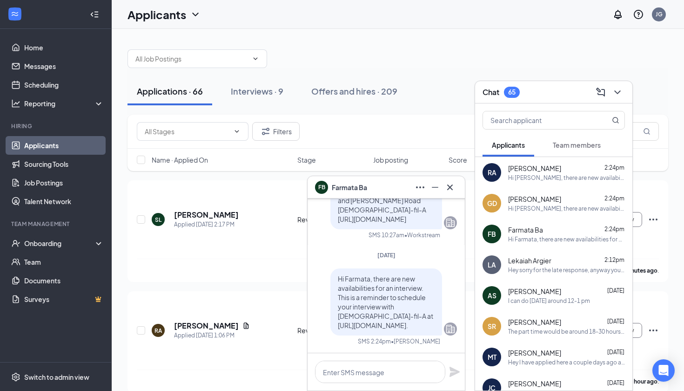
click at [527, 258] on span "Lekaiah Argier" at bounding box center [529, 260] width 43 height 9
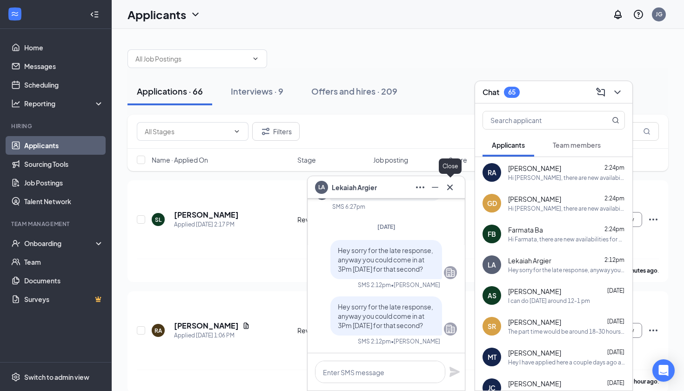
click at [456, 186] on button at bounding box center [450, 187] width 15 height 15
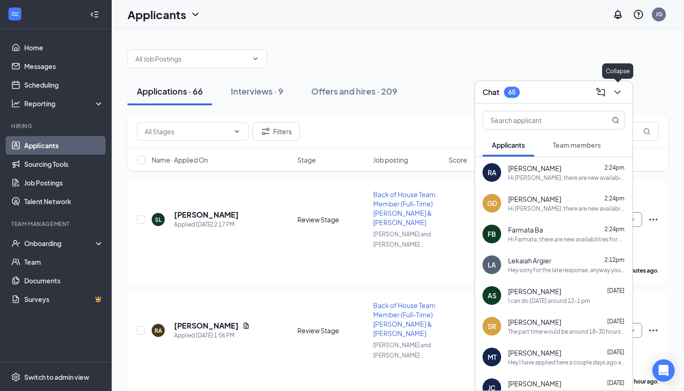
click at [626, 88] on div "Chat 65" at bounding box center [553, 92] width 157 height 22
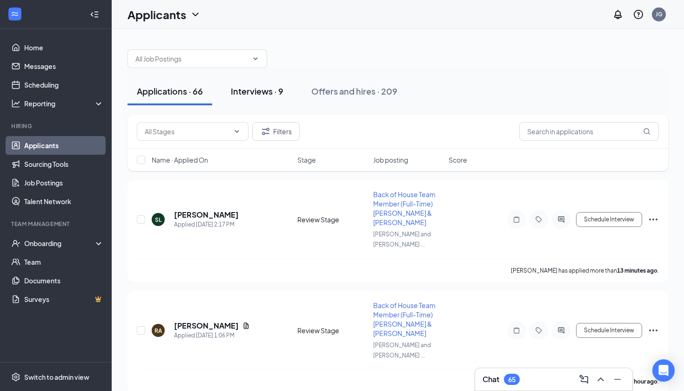
click at [244, 94] on div "Interviews · 9" at bounding box center [257, 91] width 53 height 12
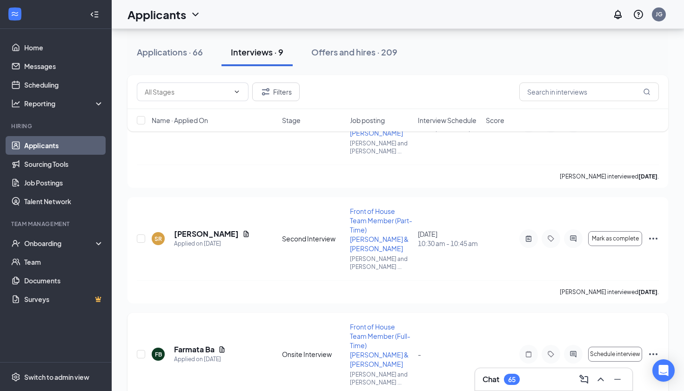
scroll to position [676, 0]
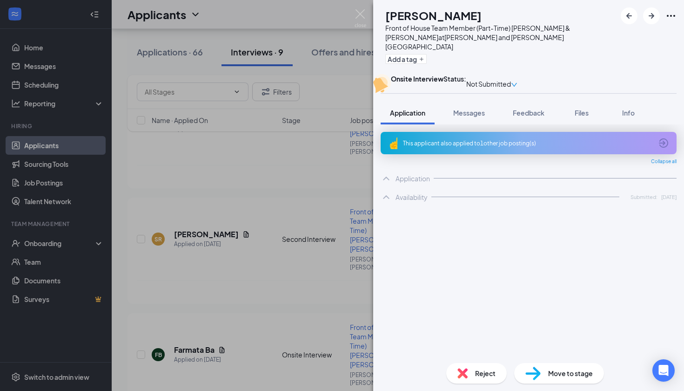
click at [484, 373] on span "Reject" at bounding box center [485, 373] width 20 height 10
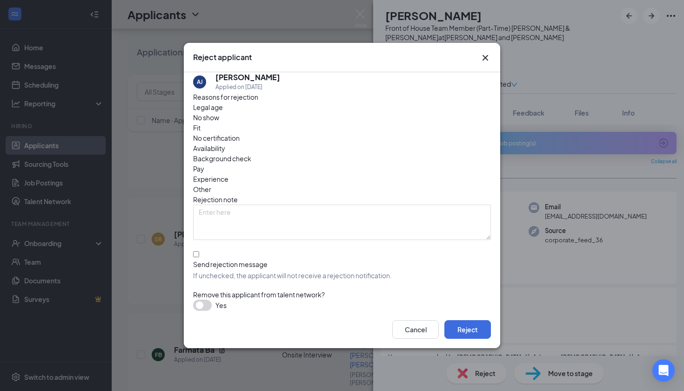
click at [211, 184] on span "Other" at bounding box center [202, 189] width 18 height 10
click at [217, 233] on div "Reasons for rejection Legal age No show Fit No certification Availability Backg…" at bounding box center [342, 201] width 298 height 219
click at [213, 259] on div "Send rejection message" at bounding box center [342, 263] width 298 height 9
click at [199, 251] on input "Send rejection message If unchecked, the applicant will not receive a rejection…" at bounding box center [196, 254] width 6 height 6
checkbox input "true"
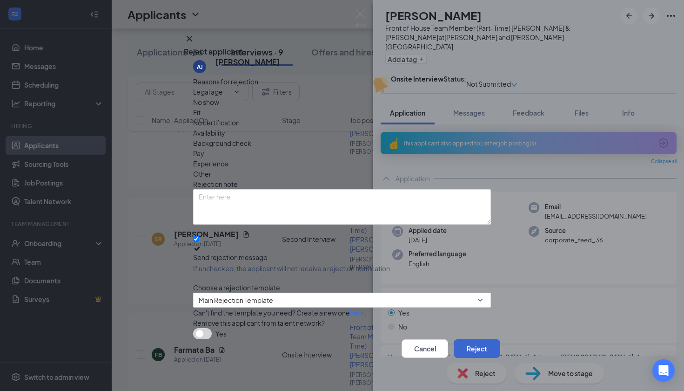
click at [469, 343] on button "Reject" at bounding box center [477, 348] width 47 height 19
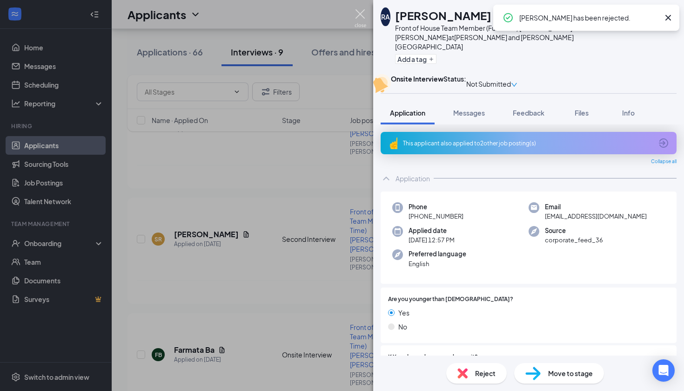
click at [360, 12] on img at bounding box center [361, 18] width 12 height 18
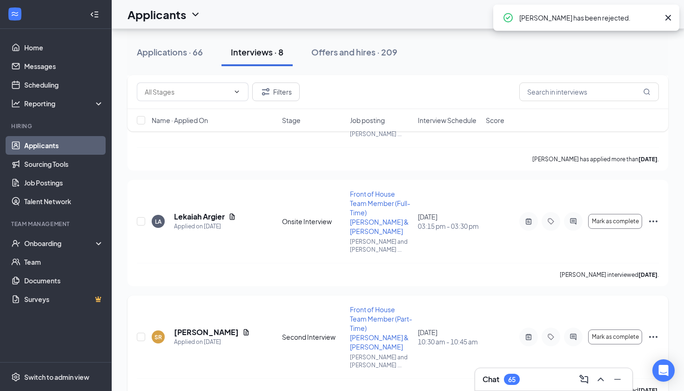
scroll to position [577, 0]
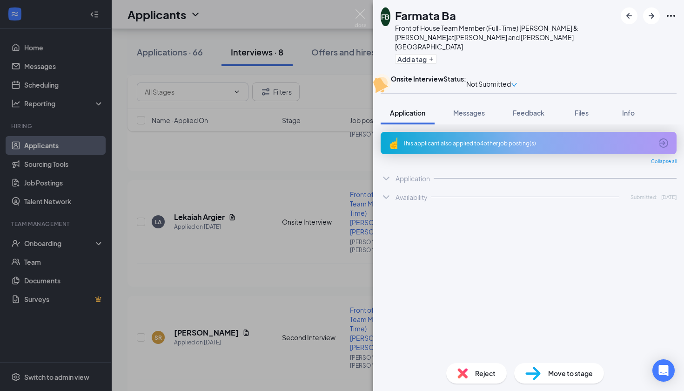
click at [481, 372] on span "Reject" at bounding box center [485, 373] width 20 height 10
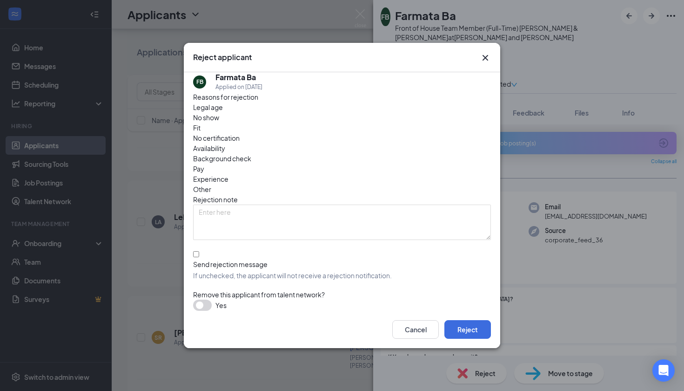
click at [211, 184] on span "Other" at bounding box center [202, 189] width 18 height 10
click at [244, 271] on span "If unchecked, the applicant will not receive a rejection notification." at bounding box center [342, 275] width 298 height 9
click at [199, 255] on input "Send rejection message If unchecked, the applicant will not receive a rejection…" at bounding box center [196, 254] width 6 height 6
checkbox input "true"
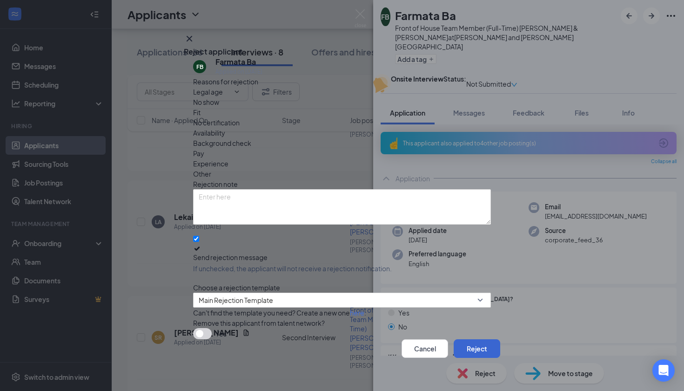
click at [467, 346] on button "Reject" at bounding box center [477, 348] width 47 height 19
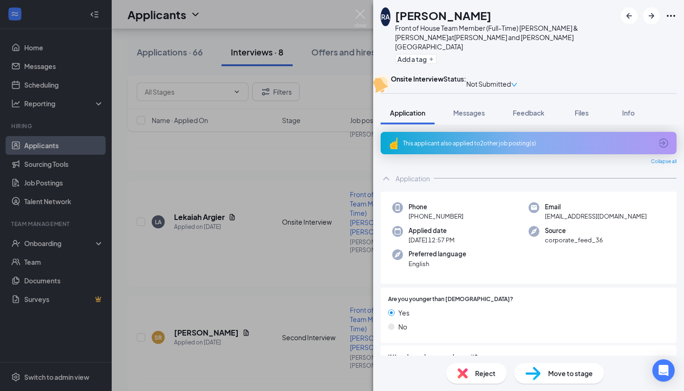
scroll to position [479, 0]
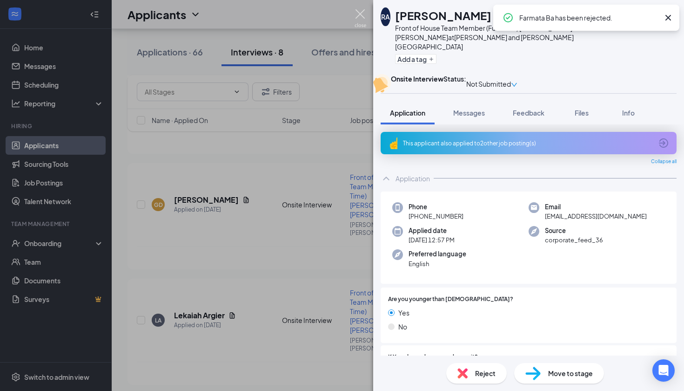
click at [361, 18] on img at bounding box center [361, 18] width 12 height 18
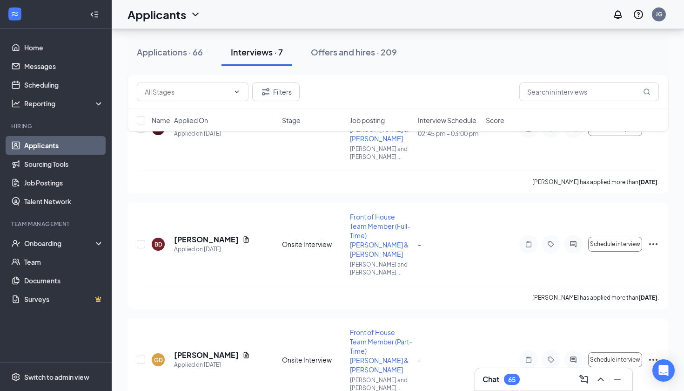
scroll to position [316, 0]
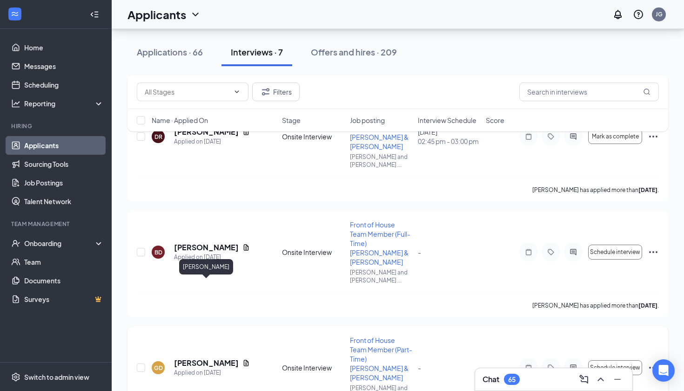
click at [216, 358] on h5 "Gaetano DiMatteo" at bounding box center [206, 363] width 65 height 10
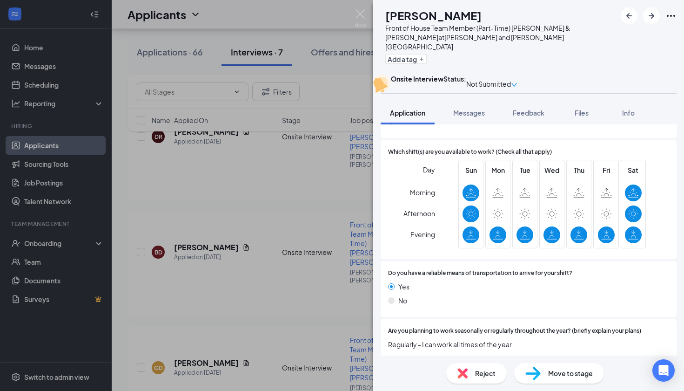
scroll to position [908, 0]
click at [470, 373] on div "Reject" at bounding box center [477, 373] width 61 height 20
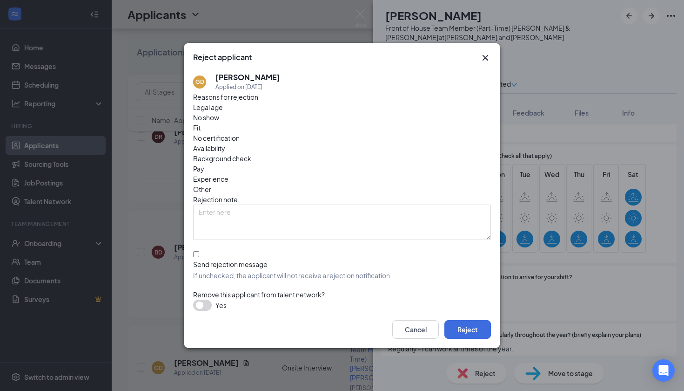
click at [211, 184] on span "Other" at bounding box center [202, 189] width 18 height 10
click at [208, 271] on span "If unchecked, the applicant will not receive a rejection notification." at bounding box center [342, 275] width 298 height 9
click at [199, 251] on input "Send rejection message If unchecked, the applicant will not receive a rejection…" at bounding box center [196, 254] width 6 height 6
checkbox input "true"
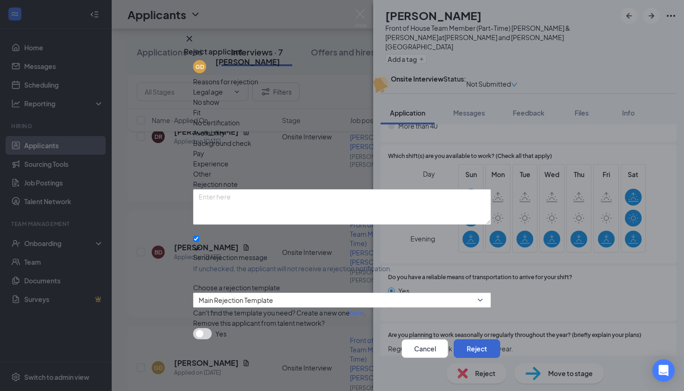
click at [466, 344] on button "Reject" at bounding box center [477, 348] width 47 height 19
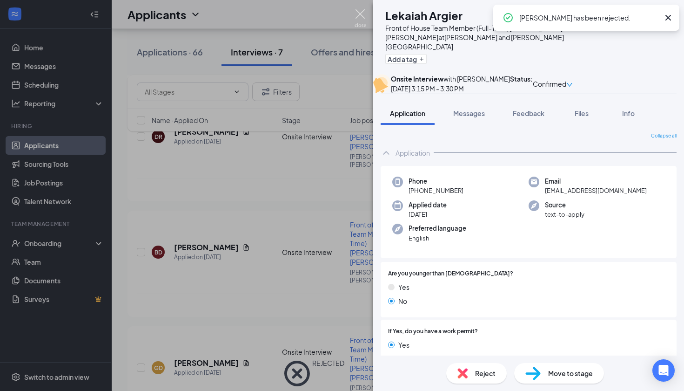
click at [361, 12] on img at bounding box center [361, 18] width 12 height 18
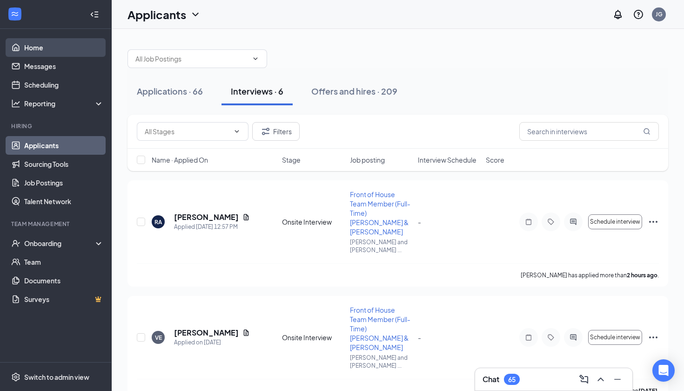
click at [43, 52] on link "Home" at bounding box center [64, 47] width 80 height 19
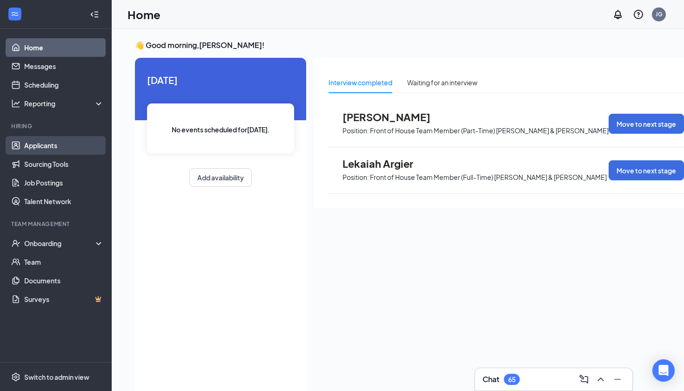
click at [42, 142] on link "Applicants" at bounding box center [64, 145] width 80 height 19
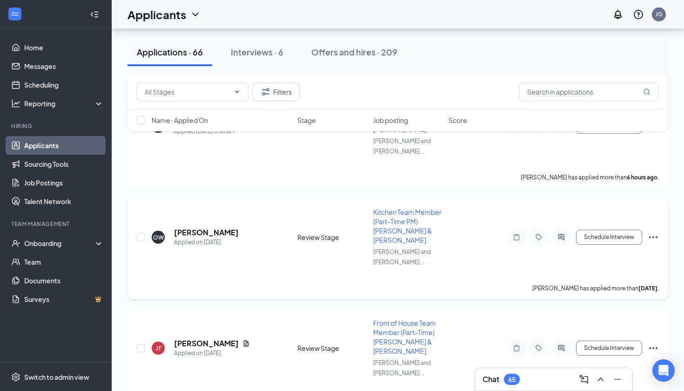
scroll to position [315, 0]
click at [202, 338] on h5 "Julia Tingey" at bounding box center [206, 343] width 65 height 10
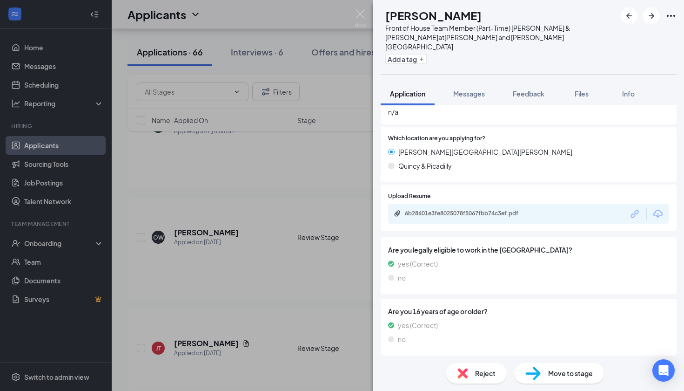
scroll to position [400, 0]
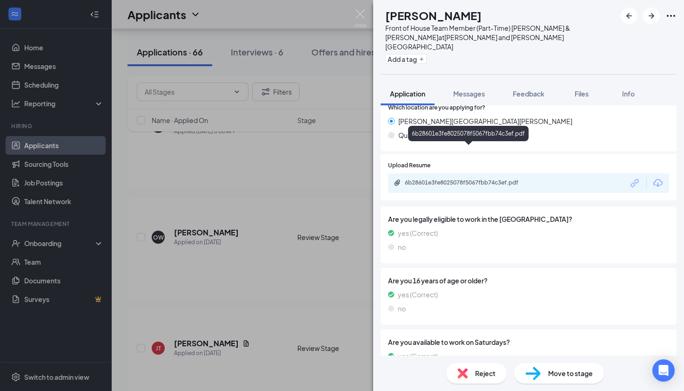
click at [444, 179] on div "6b28601e3fe8025078f5067fbb74c3ef.pdf" at bounding box center [469, 183] width 151 height 9
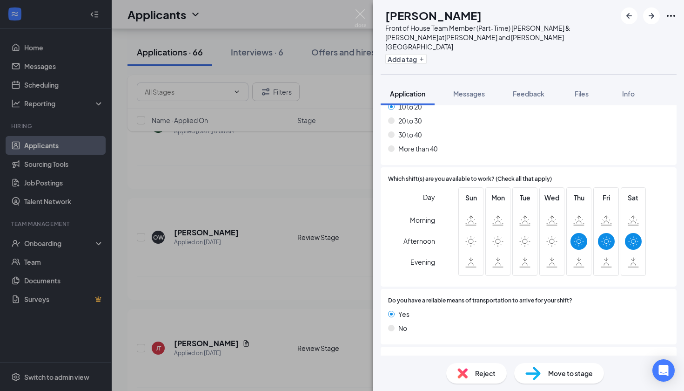
scroll to position [848, 0]
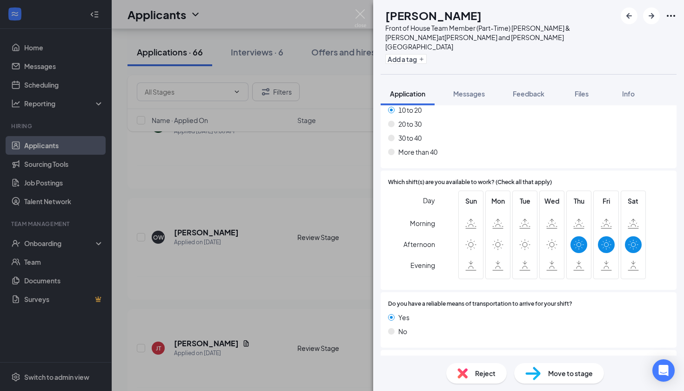
click at [469, 379] on div "Reject" at bounding box center [477, 373] width 61 height 20
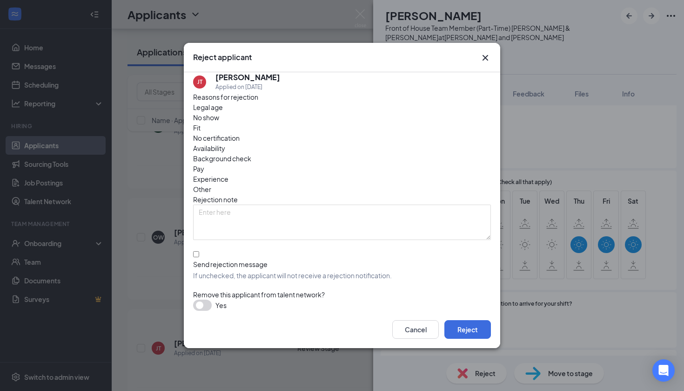
click at [369, 184] on div "Other" at bounding box center [342, 189] width 298 height 10
click at [418, 143] on div "Availability" at bounding box center [342, 148] width 298 height 10
click at [211, 184] on span "Other" at bounding box center [202, 189] width 18 height 10
click at [195, 251] on input "Send rejection message If unchecked, the applicant will not receive a rejection…" at bounding box center [196, 254] width 6 height 6
checkbox input "true"
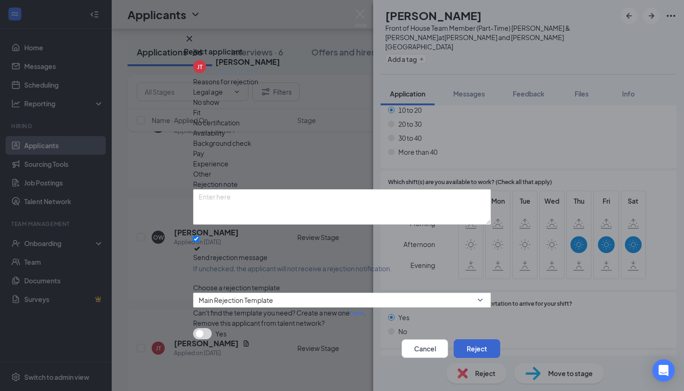
click at [469, 340] on button "Reject" at bounding box center [477, 348] width 47 height 19
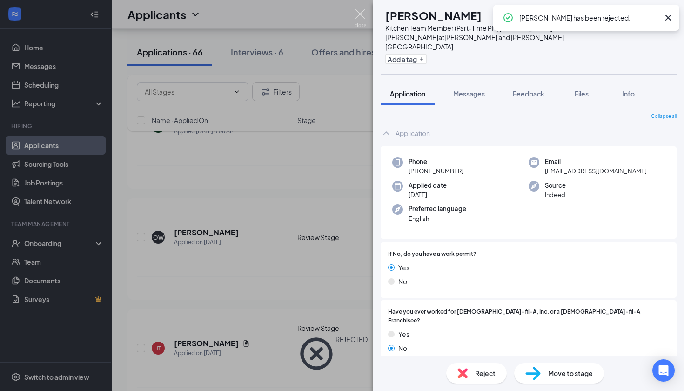
click at [361, 16] on img at bounding box center [361, 18] width 12 height 18
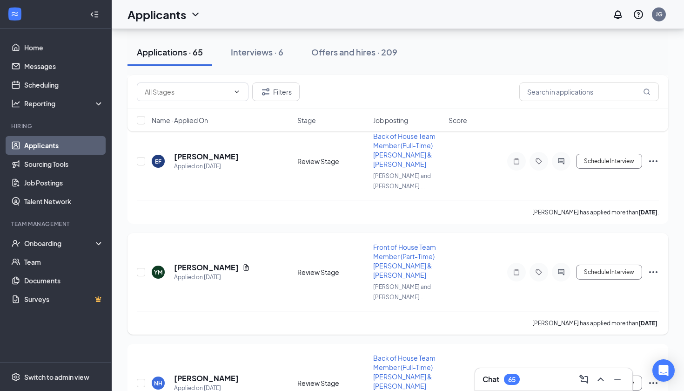
scroll to position [611, 0]
click at [187, 263] on h5 "Yazmin Martinez" at bounding box center [206, 268] width 65 height 10
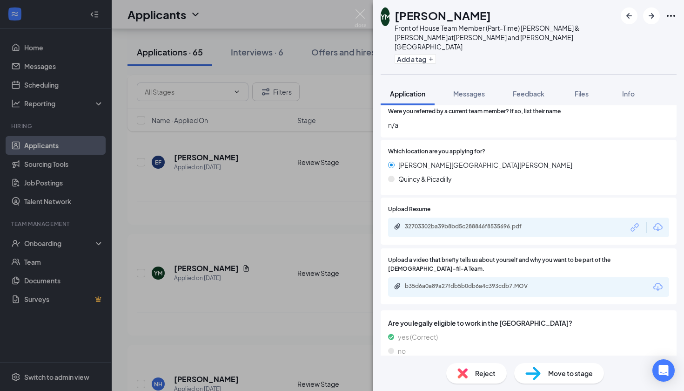
scroll to position [378, 0]
click at [454, 276] on div "b35d6a0a89a27fdb5b0db6a4c393cdb7.MOV" at bounding box center [528, 286] width 281 height 20
click at [451, 281] on div "b35d6a0a89a27fdb5b0db6a4c393cdb7.MOV" at bounding box center [470, 284] width 130 height 7
click at [499, 217] on div "32703302ba39b8bd5c288846f8535696.pdf" at bounding box center [528, 227] width 281 height 20
click at [487, 222] on div "32703302ba39b8bd5c288846f8535696.pdf" at bounding box center [470, 225] width 130 height 7
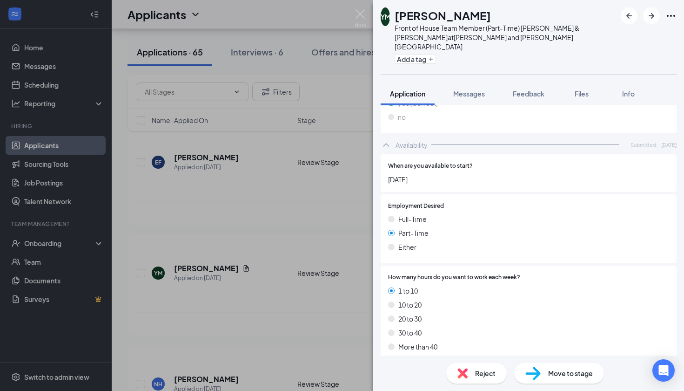
scroll to position [722, 0]
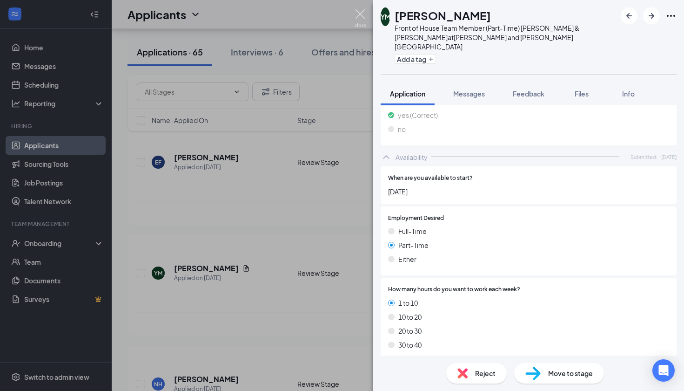
click at [359, 14] on img at bounding box center [361, 18] width 12 height 18
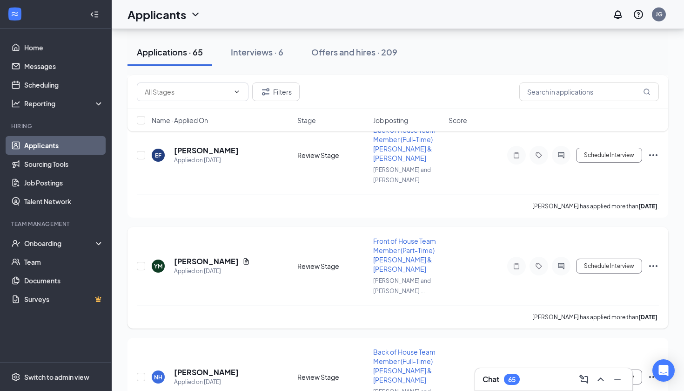
scroll to position [607, 0]
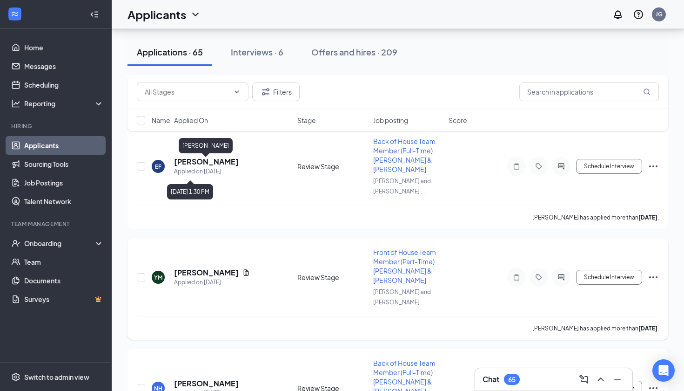
click at [212, 267] on h5 "Yazmin Martinez" at bounding box center [206, 272] width 65 height 10
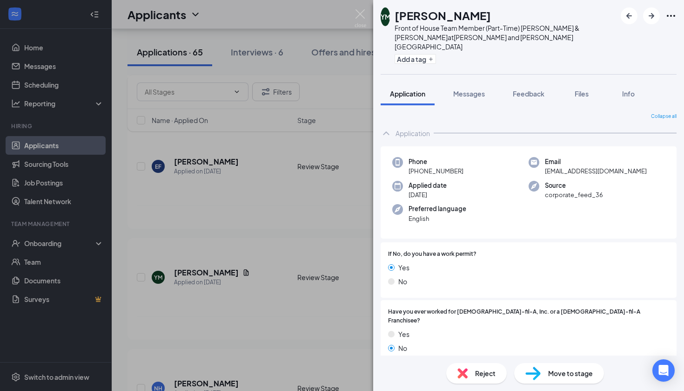
click at [486, 376] on span "Reject" at bounding box center [485, 373] width 20 height 10
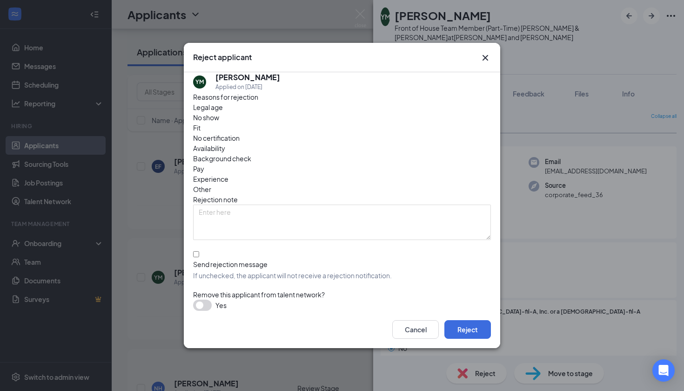
click at [225, 143] on span "Availability" at bounding box center [209, 148] width 32 height 10
click at [223, 259] on div "Send rejection message" at bounding box center [342, 263] width 298 height 9
click at [199, 251] on input "Send rejection message If unchecked, the applicant will not receive a rejection…" at bounding box center [196, 254] width 6 height 6
checkbox input "true"
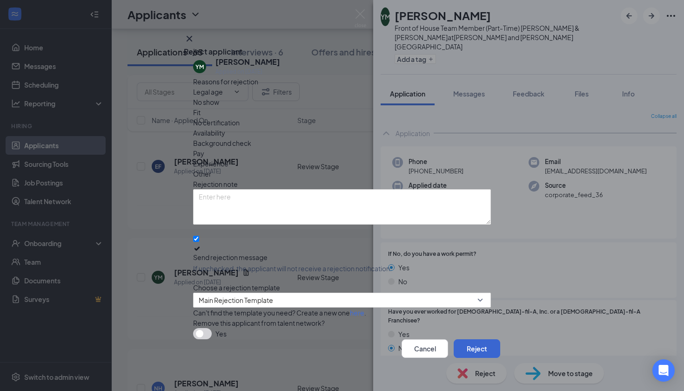
click at [467, 342] on button "Reject" at bounding box center [477, 348] width 47 height 19
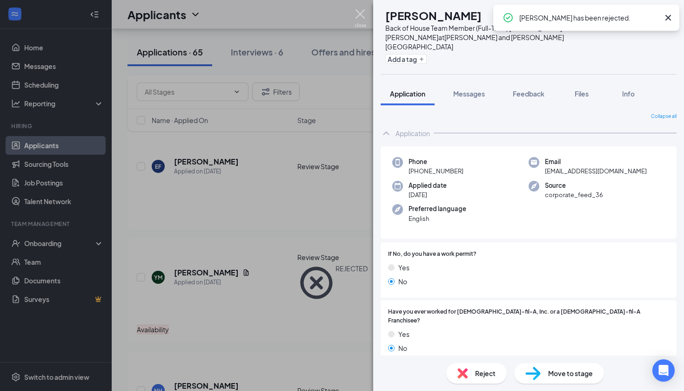
click at [359, 17] on img at bounding box center [361, 18] width 12 height 18
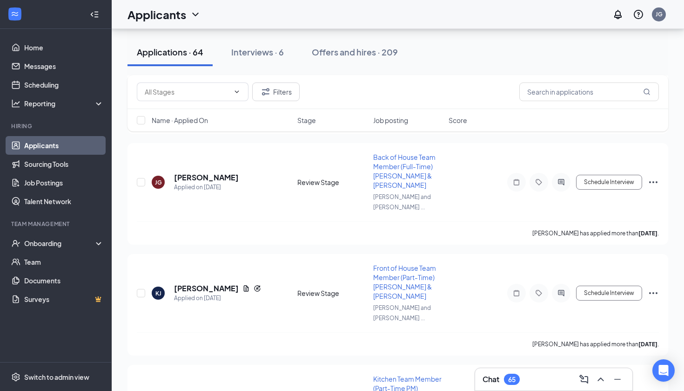
scroll to position [883, 0]
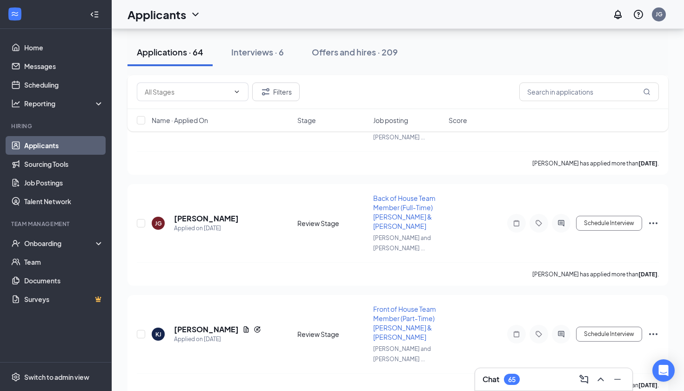
click at [549, 373] on div "Chat 65" at bounding box center [554, 379] width 142 height 15
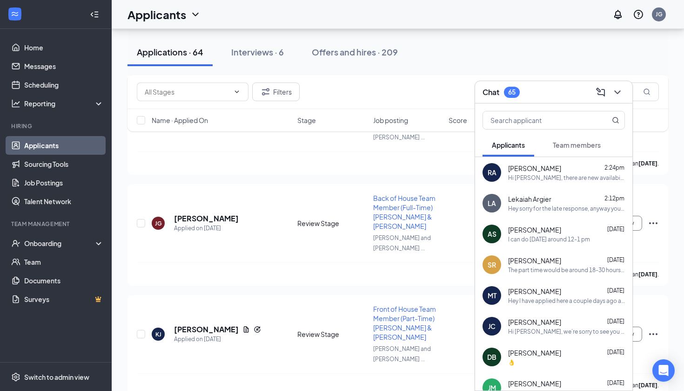
click at [577, 139] on button "Team members" at bounding box center [577, 144] width 67 height 23
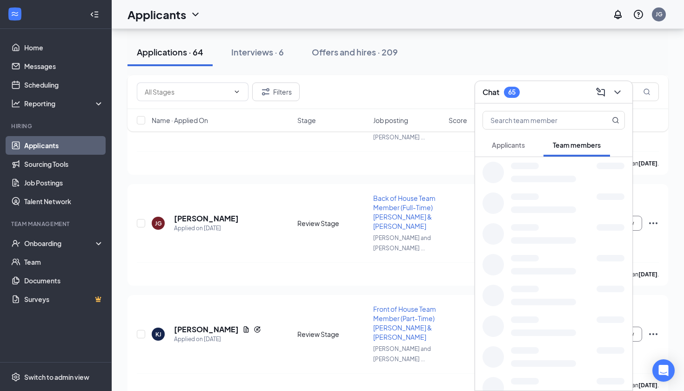
click at [512, 143] on span "Applicants" at bounding box center [508, 145] width 33 height 8
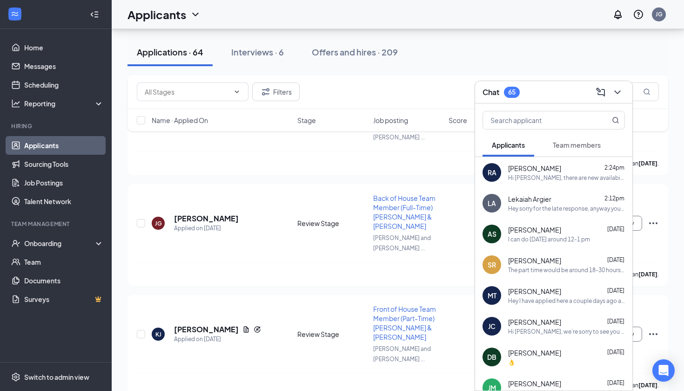
click at [551, 154] on button "Team members" at bounding box center [577, 144] width 67 height 23
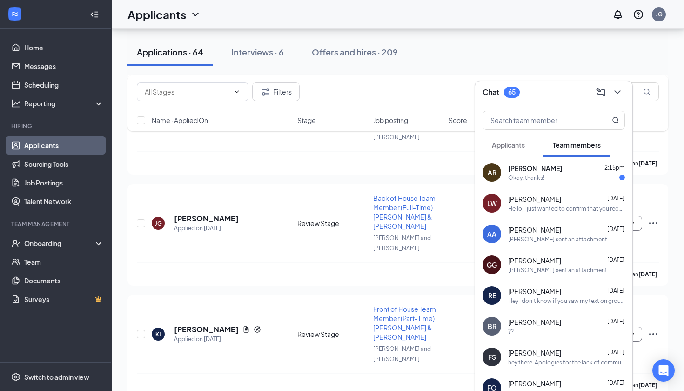
click at [527, 182] on div "AR [PERSON_NAME] 2:15pm Okay, thanks!" at bounding box center [553, 172] width 157 height 31
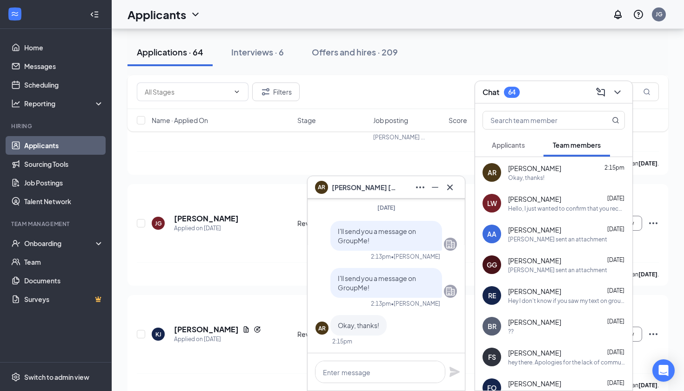
click at [500, 149] on div "Applicants" at bounding box center [508, 144] width 33 height 9
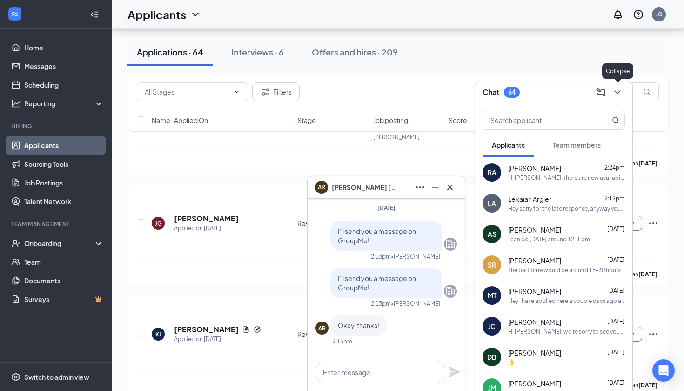
click at [619, 92] on icon "ChevronDown" at bounding box center [618, 92] width 6 height 4
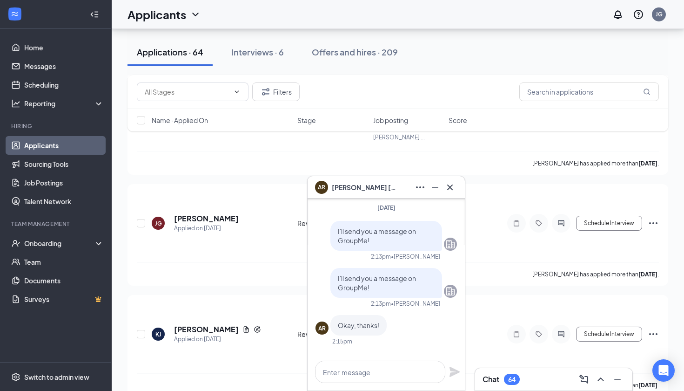
click at [36, 32] on ul "Home Messages Scheduling Reporting Hiring Applicants Sourcing Tools Job Posting…" at bounding box center [55, 195] width 111 height 333
click at [33, 42] on link "Home" at bounding box center [64, 47] width 80 height 19
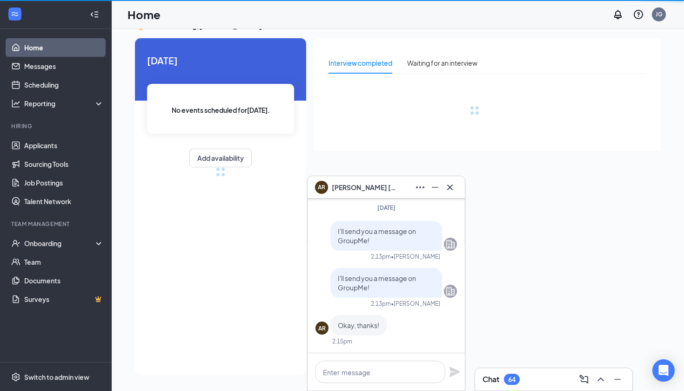
scroll to position [20, 0]
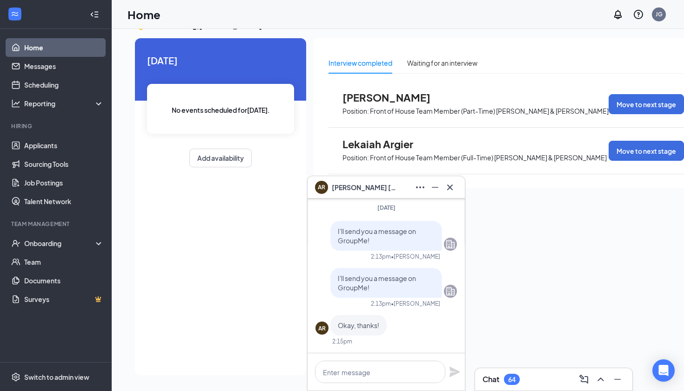
click at [448, 187] on icon "Cross" at bounding box center [450, 187] width 11 height 11
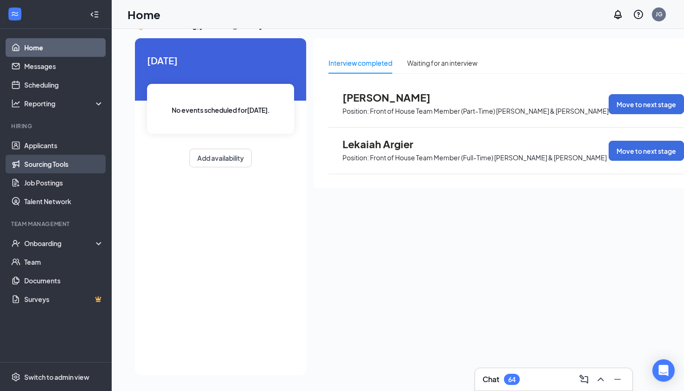
click at [24, 160] on link "Sourcing Tools" at bounding box center [64, 164] width 80 height 19
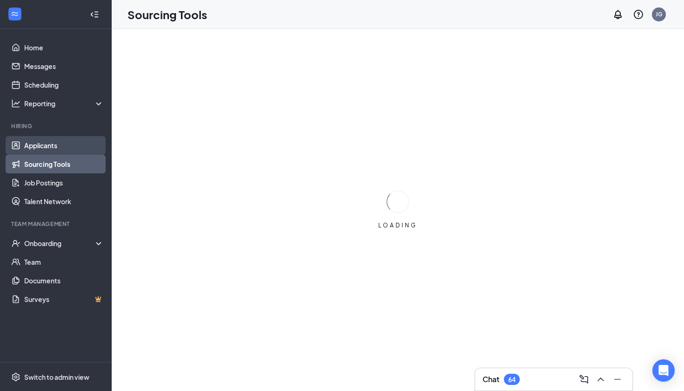
click at [24, 147] on link "Applicants" at bounding box center [64, 145] width 80 height 19
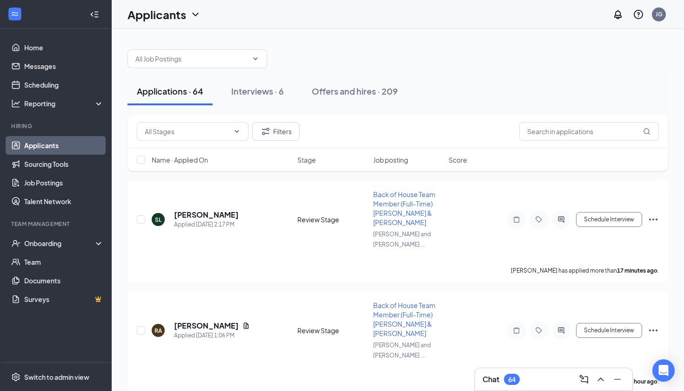
click at [501, 390] on div "Chat 64" at bounding box center [554, 378] width 158 height 23
click at [504, 372] on div "Chat 64" at bounding box center [554, 379] width 142 height 15
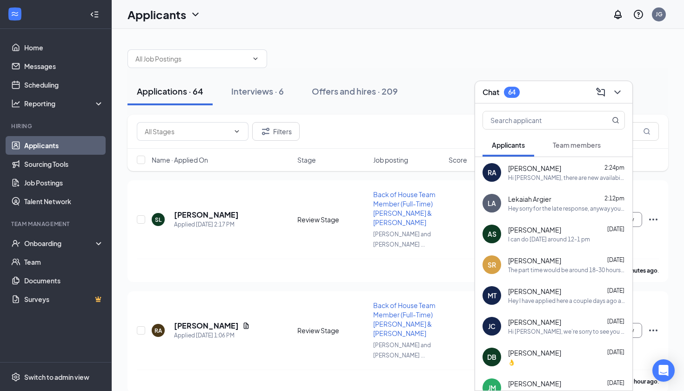
click at [600, 130] on div at bounding box center [553, 118] width 157 height 30
click at [589, 149] on span "Team members" at bounding box center [577, 145] width 48 height 8
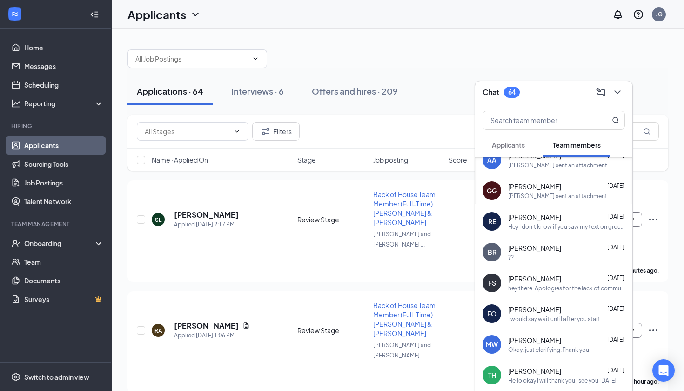
scroll to position [116, 0]
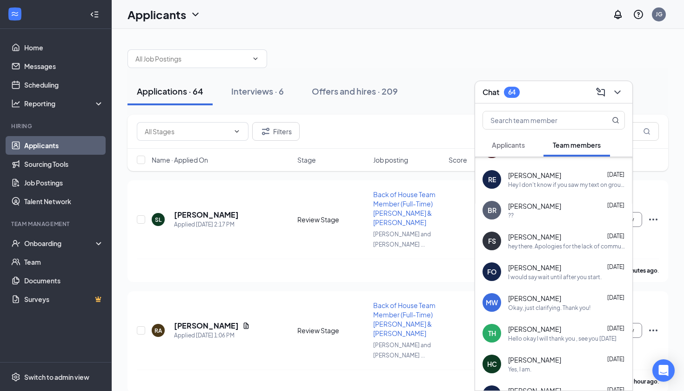
click at [529, 209] on span "[PERSON_NAME]" at bounding box center [534, 205] width 53 height 9
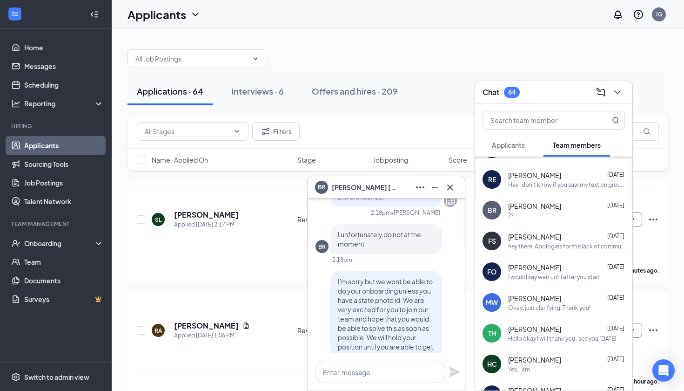
scroll to position [-1945, 0]
click at [451, 189] on icon "Cross" at bounding box center [450, 187] width 11 height 11
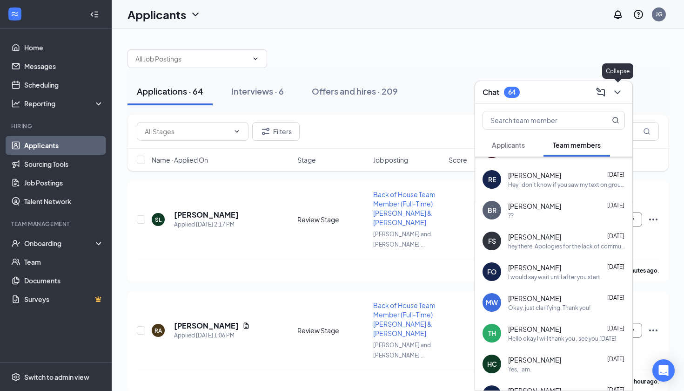
click at [620, 94] on icon "ChevronDown" at bounding box center [617, 92] width 11 height 11
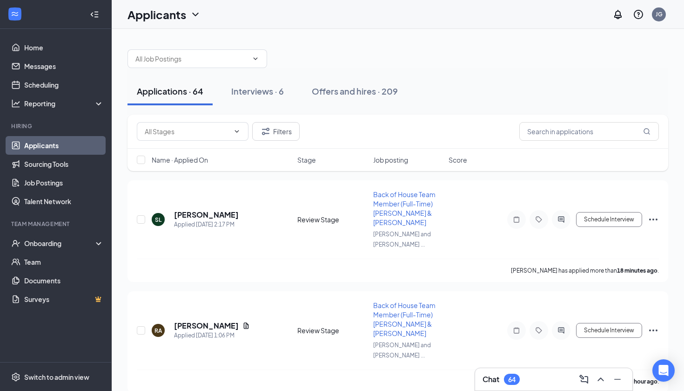
click at [539, 384] on div "Chat 64" at bounding box center [554, 379] width 142 height 15
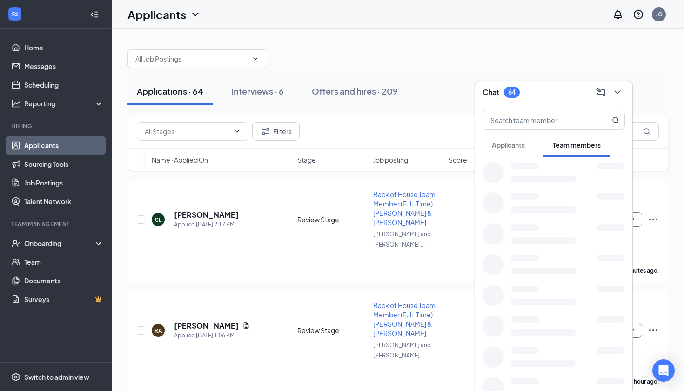
scroll to position [0, 0]
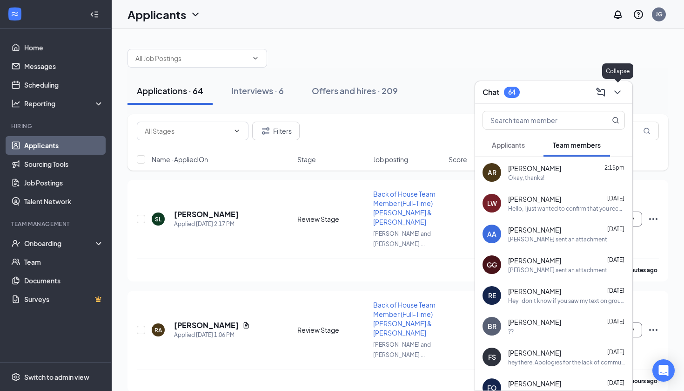
click at [617, 95] on icon "ChevronDown" at bounding box center [617, 92] width 11 height 11
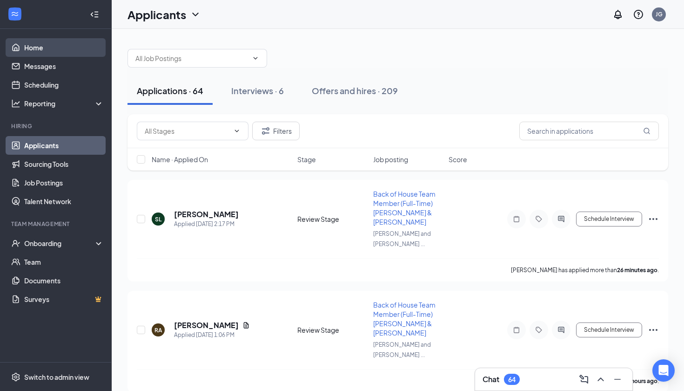
click at [33, 45] on link "Home" at bounding box center [64, 47] width 80 height 19
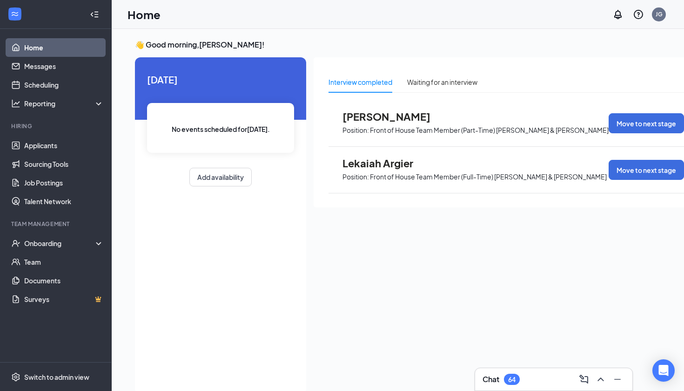
click at [559, 384] on div "Chat 64" at bounding box center [554, 379] width 142 height 15
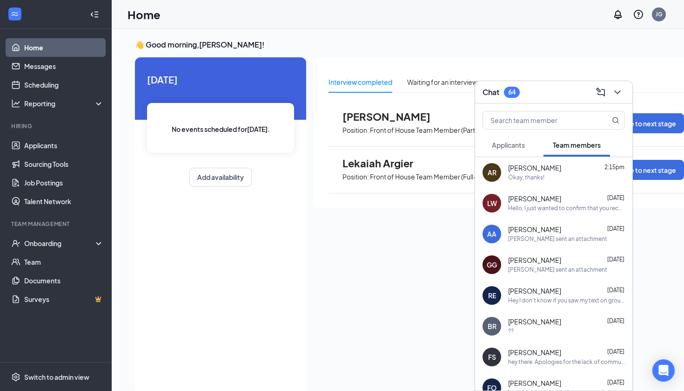
scroll to position [1, 0]
click at [615, 94] on icon "ChevronDown" at bounding box center [617, 92] width 11 height 11
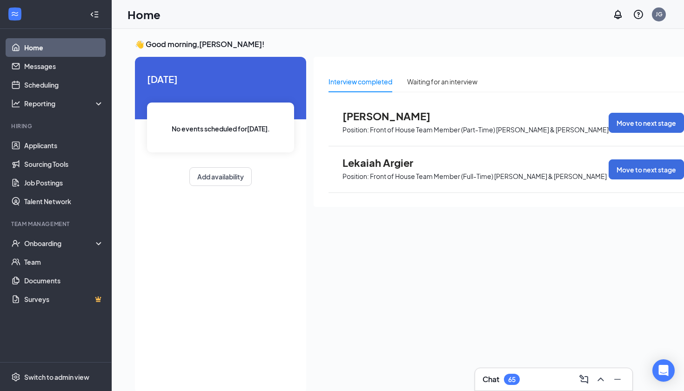
click at [546, 385] on div "Chat 65" at bounding box center [554, 379] width 142 height 15
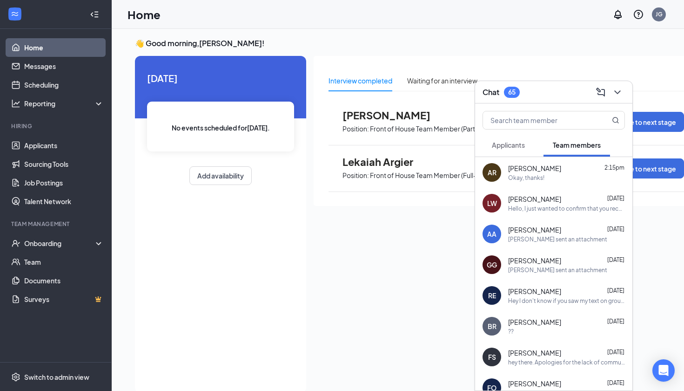
click at [503, 151] on button "Applicants" at bounding box center [509, 144] width 52 height 23
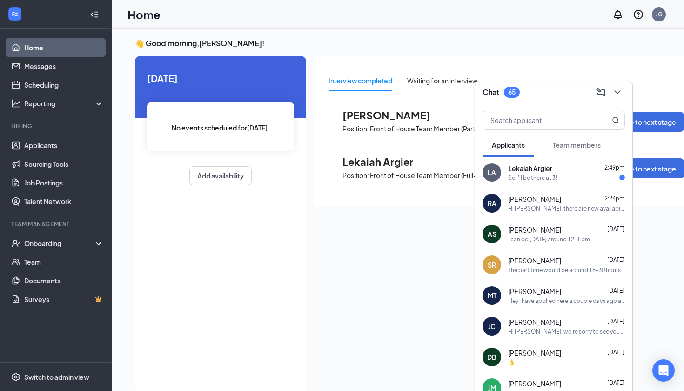
click at [522, 173] on div "Lekaiah Argier 2:49pm So I'll be there at 3!" at bounding box center [566, 172] width 117 height 18
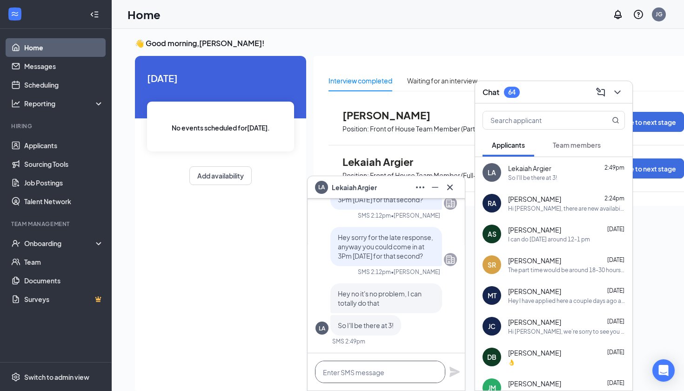
click at [363, 370] on textarea at bounding box center [380, 371] width 130 height 22
type textarea "Sounds good, thanks!"
click at [455, 376] on icon "Plane" at bounding box center [454, 371] width 11 height 11
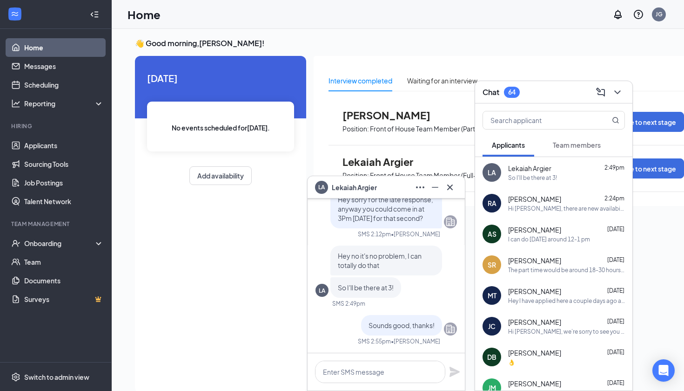
click at [547, 351] on div "[PERSON_NAME] [DATE]" at bounding box center [566, 352] width 117 height 9
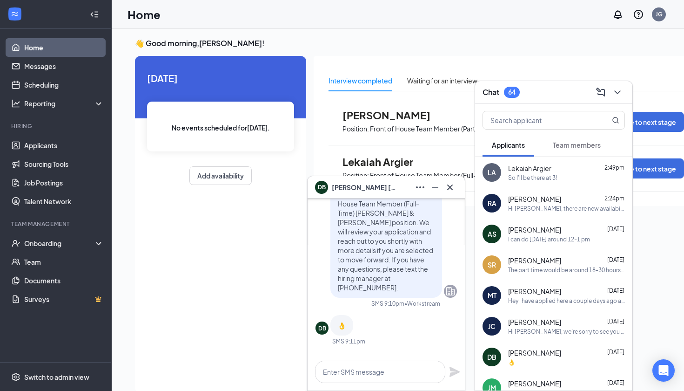
scroll to position [0, 0]
click at [563, 137] on button "Team members" at bounding box center [577, 144] width 67 height 23
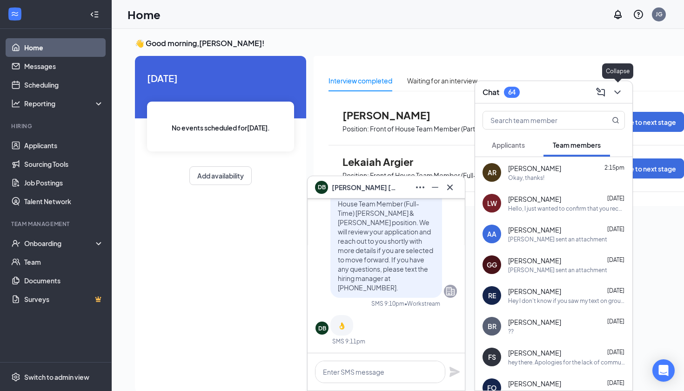
click at [621, 91] on icon "ChevronDown" at bounding box center [617, 92] width 11 height 11
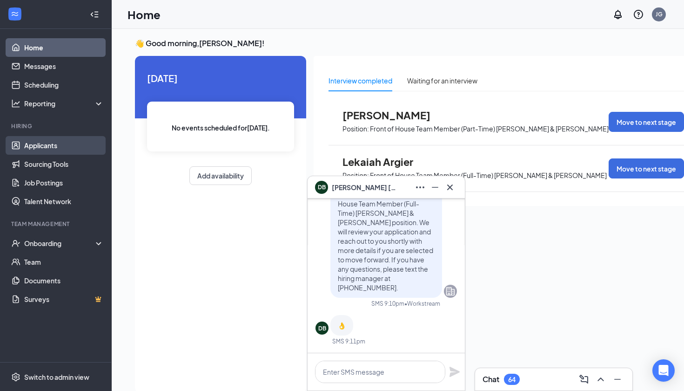
click at [41, 149] on link "Applicants" at bounding box center [64, 145] width 80 height 19
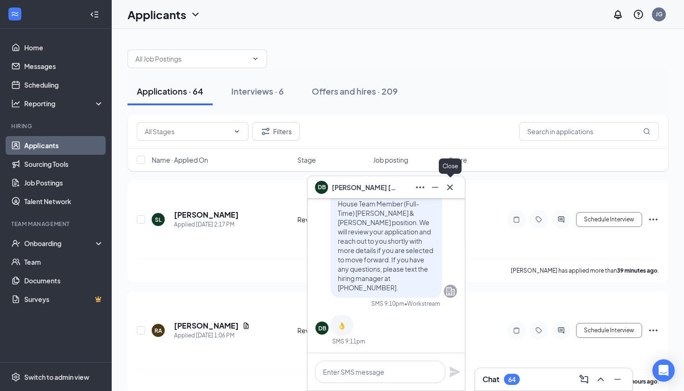
click at [455, 185] on icon "Cross" at bounding box center [450, 187] width 11 height 11
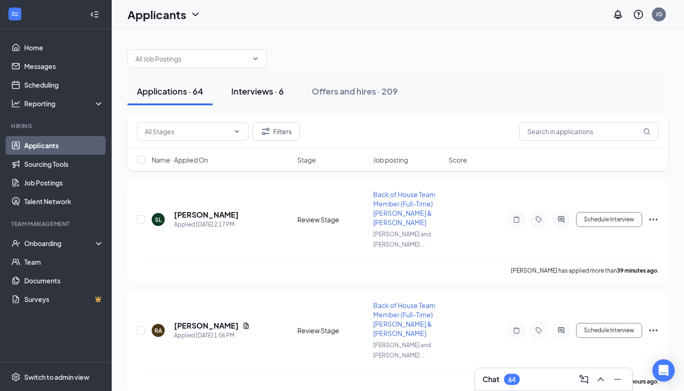
click at [250, 86] on div "Interviews · 6" at bounding box center [257, 91] width 53 height 12
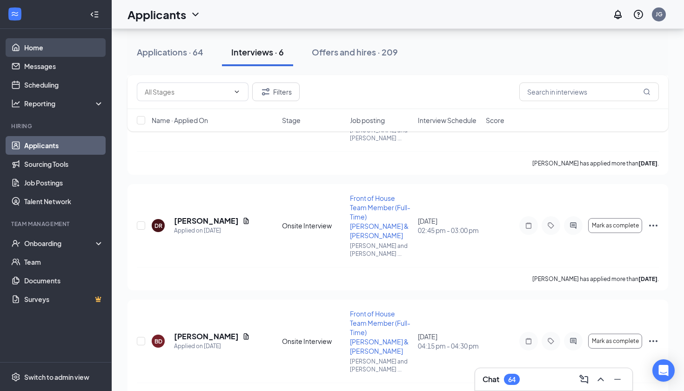
click at [38, 47] on link "Home" at bounding box center [64, 47] width 80 height 19
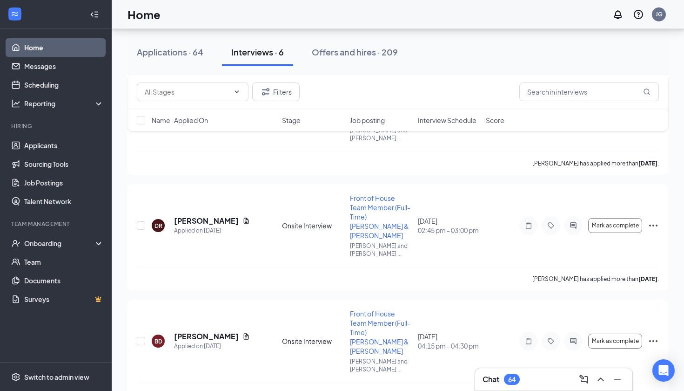
scroll to position [20, 0]
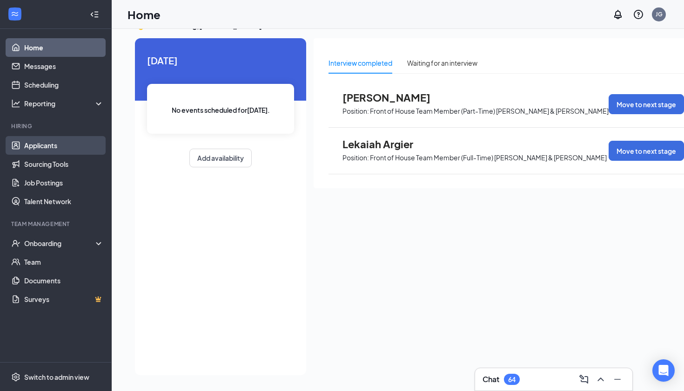
click at [24, 142] on link "Applicants" at bounding box center [64, 145] width 80 height 19
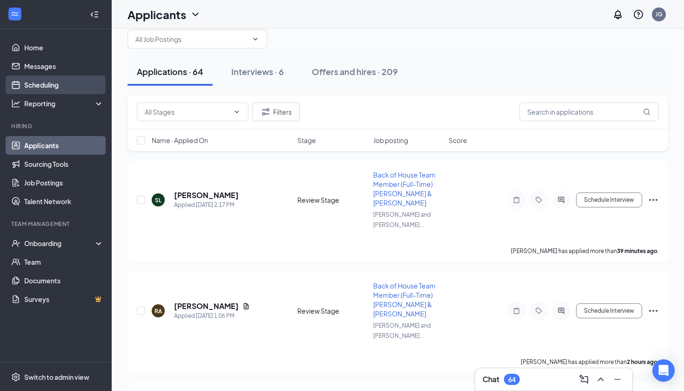
click at [36, 88] on link "Scheduling" at bounding box center [64, 84] width 80 height 19
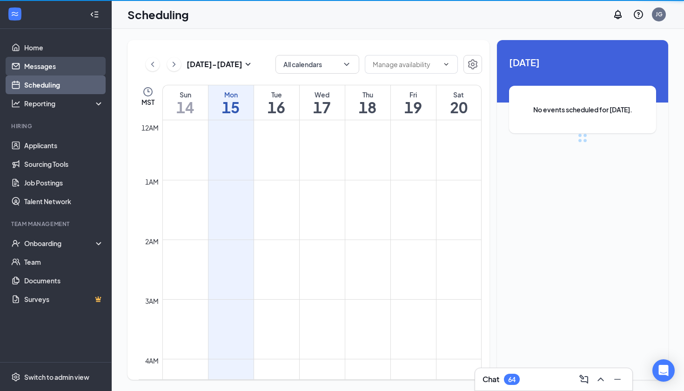
click at [41, 64] on link "Messages" at bounding box center [64, 66] width 80 height 19
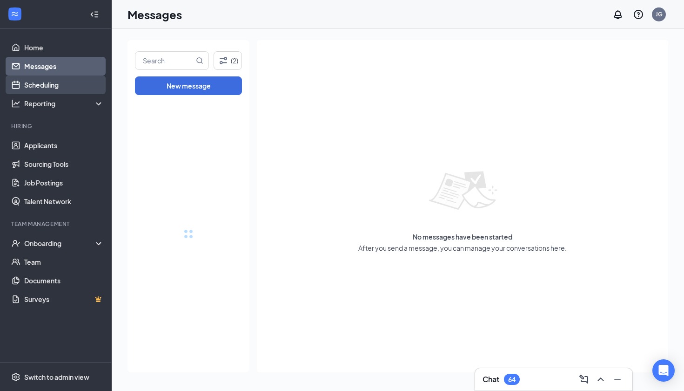
click at [42, 80] on link "Scheduling" at bounding box center [64, 84] width 80 height 19
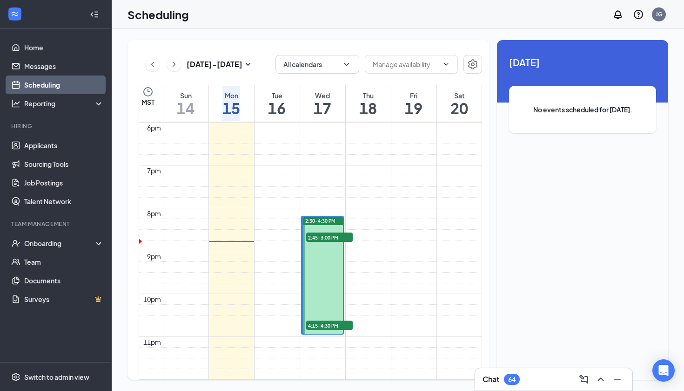
scroll to position [852, 0]
click at [57, 49] on link "Home" at bounding box center [64, 47] width 80 height 19
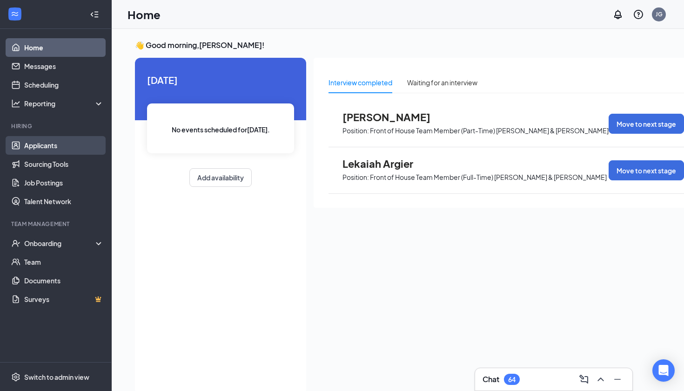
click at [48, 144] on link "Applicants" at bounding box center [64, 145] width 80 height 19
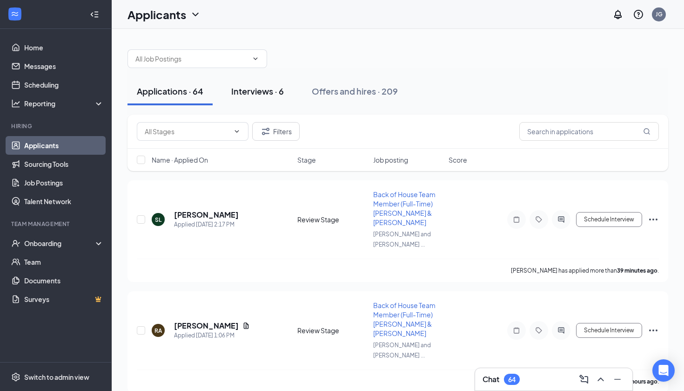
click at [261, 82] on button "Interviews · 6" at bounding box center [257, 91] width 71 height 28
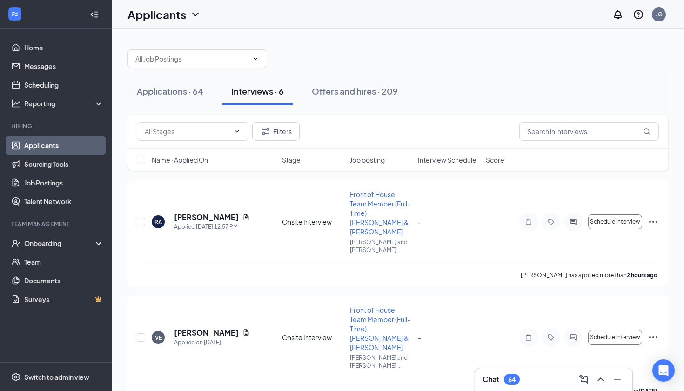
click at [523, 390] on div "Chat 64" at bounding box center [554, 378] width 158 height 23
click at [512, 382] on div "64" at bounding box center [511, 379] width 7 height 8
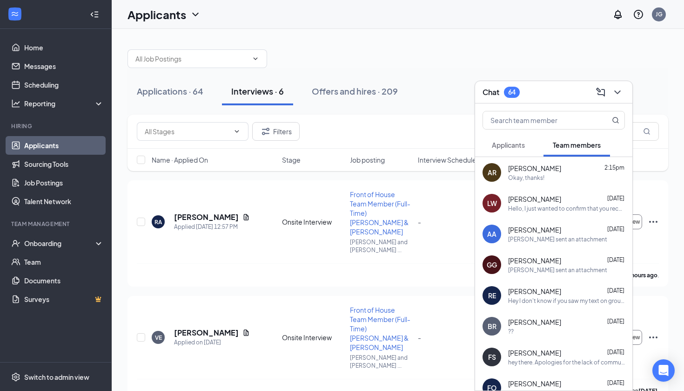
click at [509, 157] on div "AR [PERSON_NAME] 2:15pm Okay, thanks!" at bounding box center [553, 172] width 157 height 31
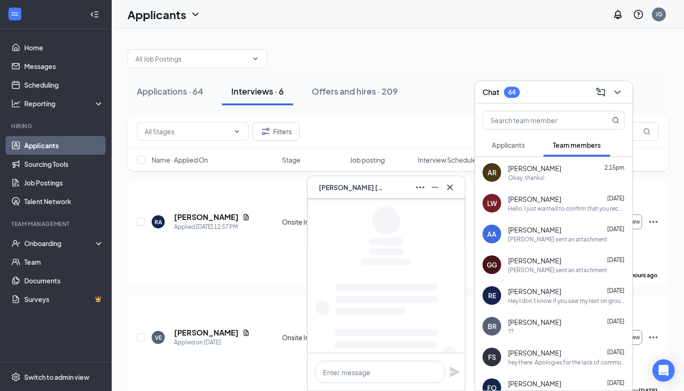
click at [508, 142] on span "Applicants" at bounding box center [508, 145] width 33 height 8
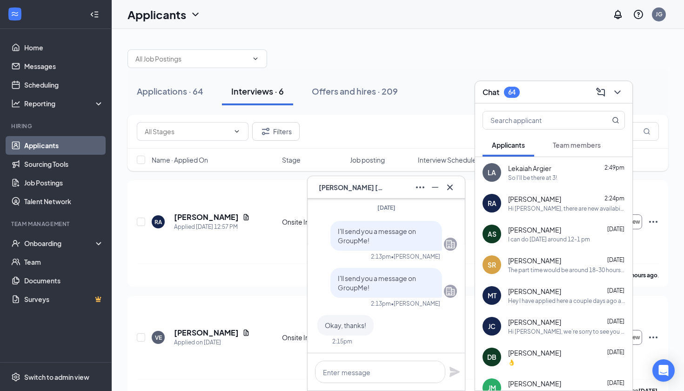
click at [578, 132] on div at bounding box center [553, 118] width 157 height 30
click at [617, 95] on icon "ChevronDown" at bounding box center [617, 92] width 11 height 11
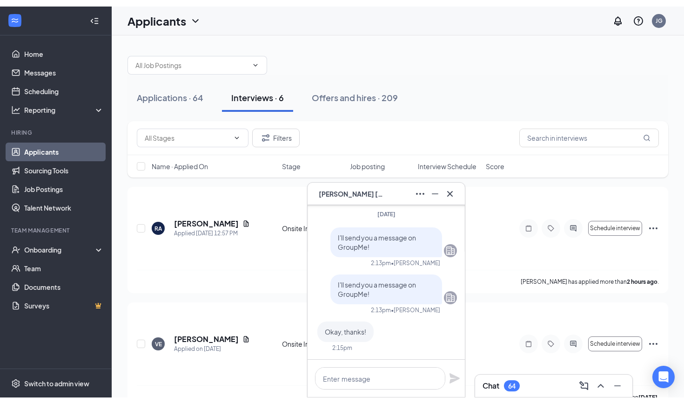
scroll to position [21, 0]
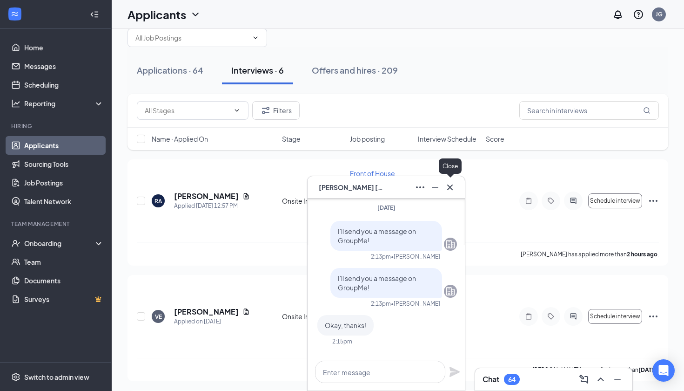
click at [456, 190] on button at bounding box center [450, 187] width 15 height 15
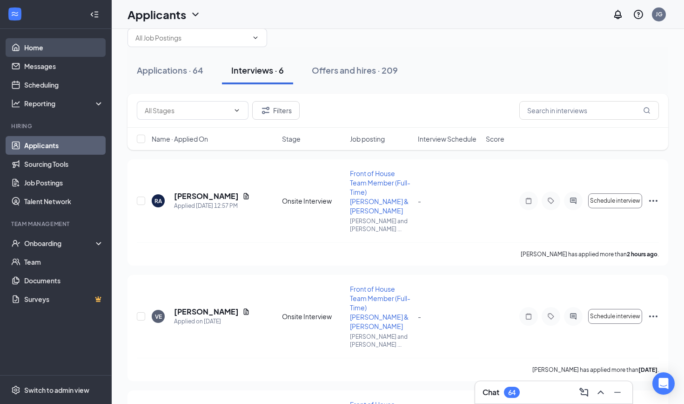
click at [24, 47] on link "Home" at bounding box center [64, 47] width 80 height 19
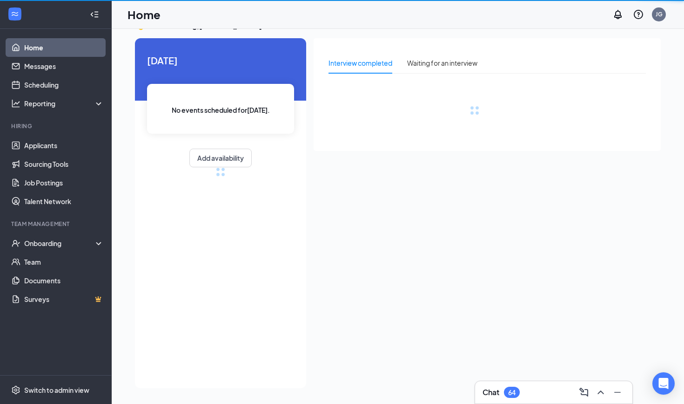
scroll to position [20, 0]
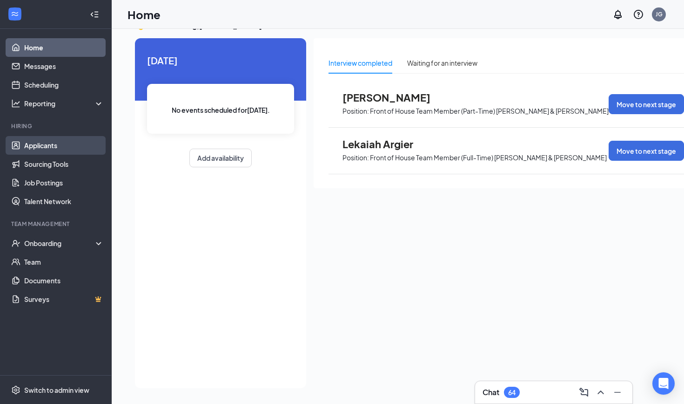
click at [24, 151] on link "Applicants" at bounding box center [64, 145] width 80 height 19
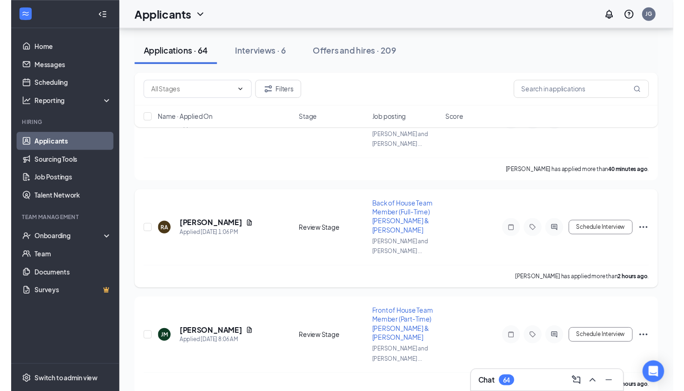
scroll to position [96, 0]
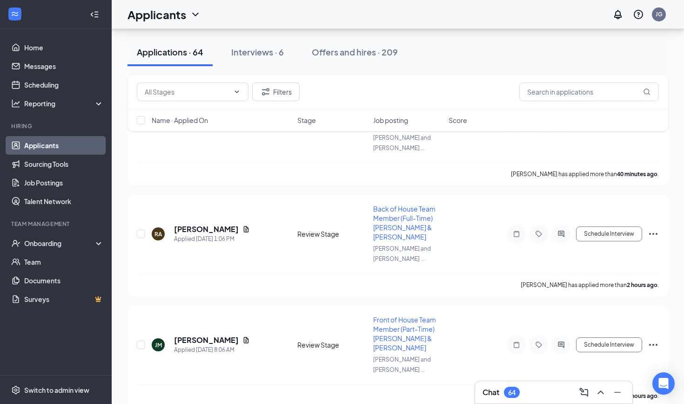
click at [513, 390] on div "64" at bounding box center [511, 392] width 7 height 8
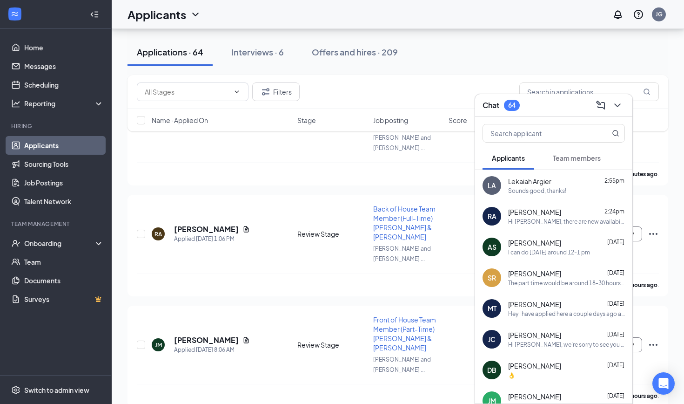
click at [561, 160] on span "Team members" at bounding box center [577, 158] width 48 height 8
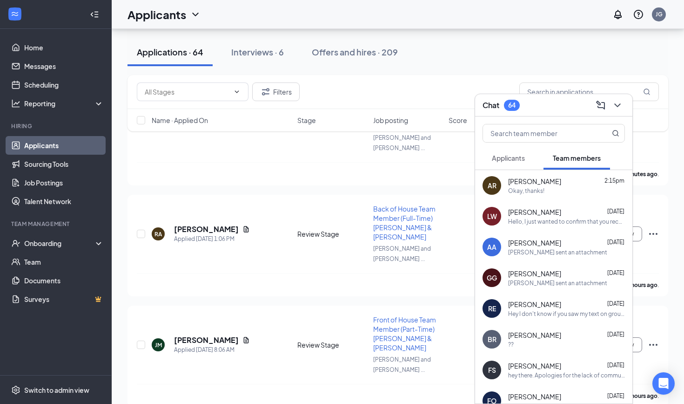
click at [539, 213] on span "[PERSON_NAME]" at bounding box center [534, 211] width 53 height 9
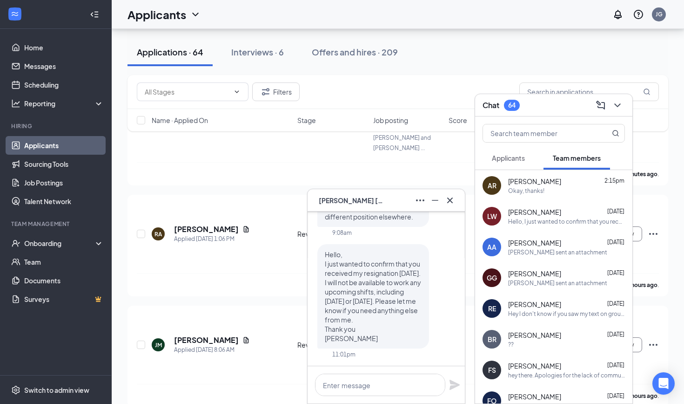
click at [454, 200] on icon "Cross" at bounding box center [450, 200] width 11 height 11
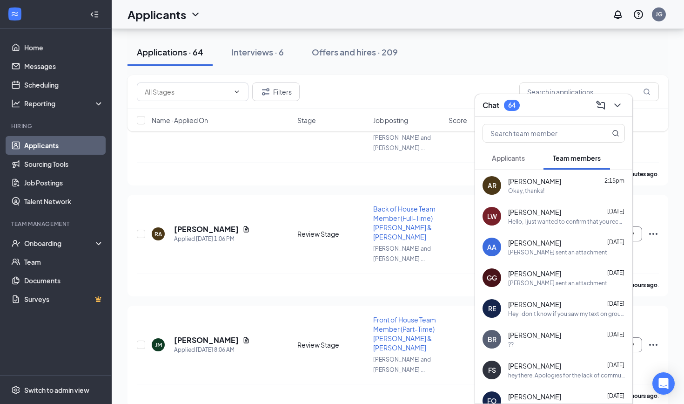
click at [545, 252] on div "[PERSON_NAME] sent an attachment" at bounding box center [557, 252] width 99 height 8
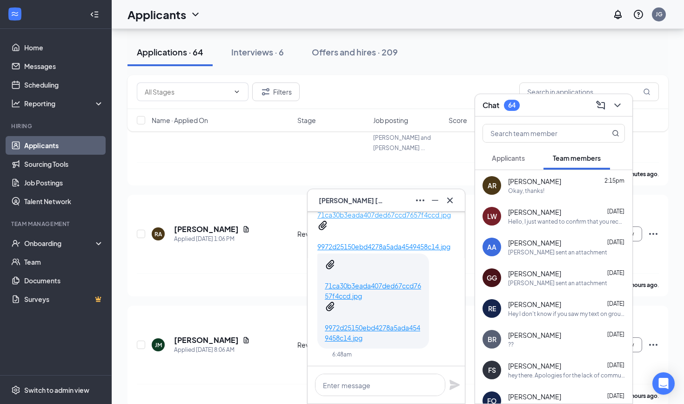
click at [379, 220] on p "71ca30b3eada407ded67ccd7657f4ccd.jpg" at bounding box center [385, 215] width 134 height 10
click at [379, 301] on p "71ca30b3eada407ded67ccd7657f4ccd.jpg" at bounding box center [373, 290] width 97 height 20
click at [449, 204] on icon "Cross" at bounding box center [450, 200] width 11 height 11
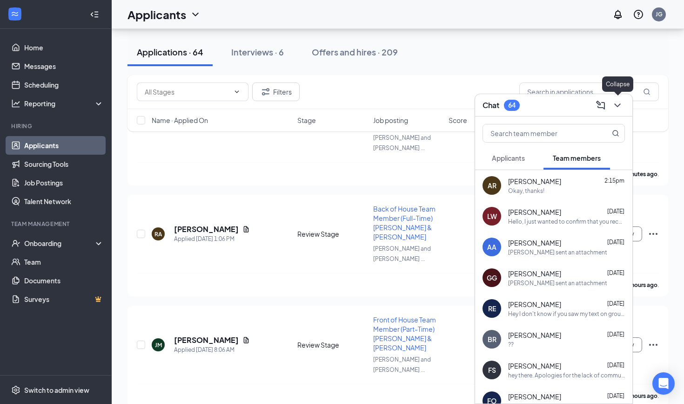
click at [617, 107] on icon "ChevronDown" at bounding box center [617, 105] width 11 height 11
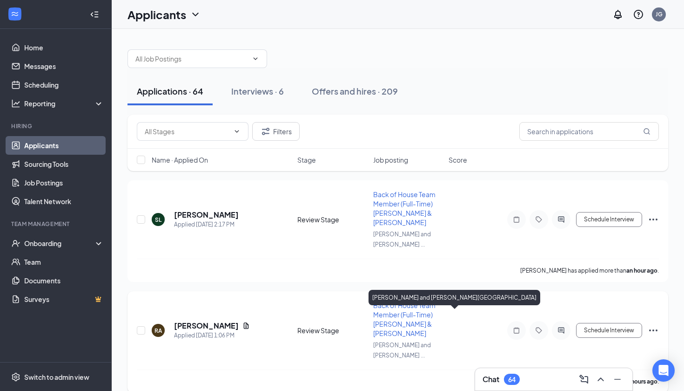
scroll to position [0, 0]
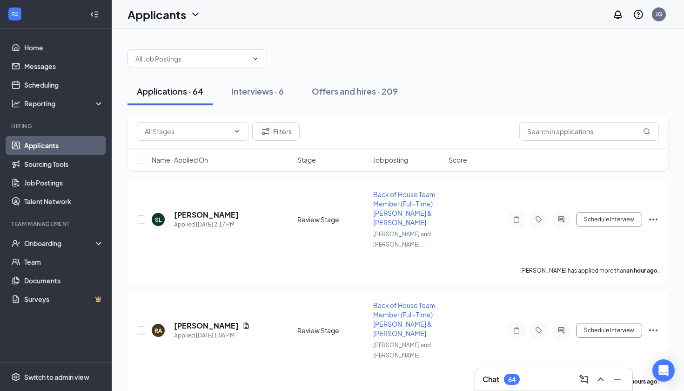
click at [497, 381] on h3 "Chat" at bounding box center [491, 379] width 17 height 10
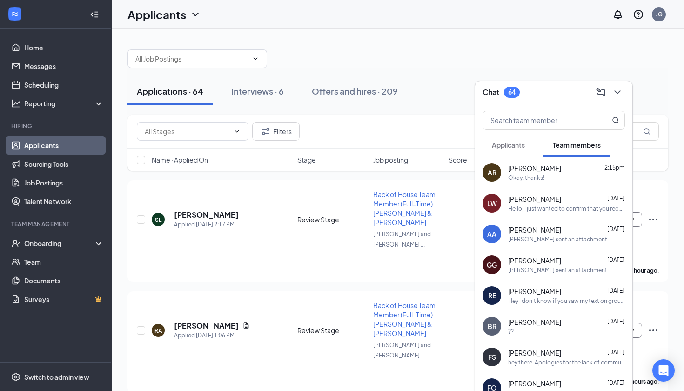
click at [528, 137] on button "Applicants" at bounding box center [509, 144] width 52 height 23
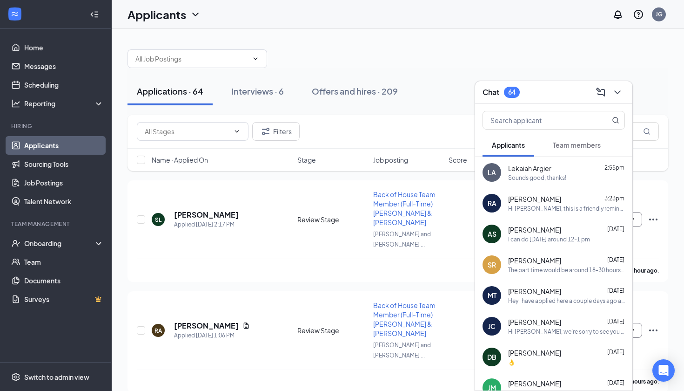
click at [563, 149] on span "Team members" at bounding box center [577, 145] width 48 height 8
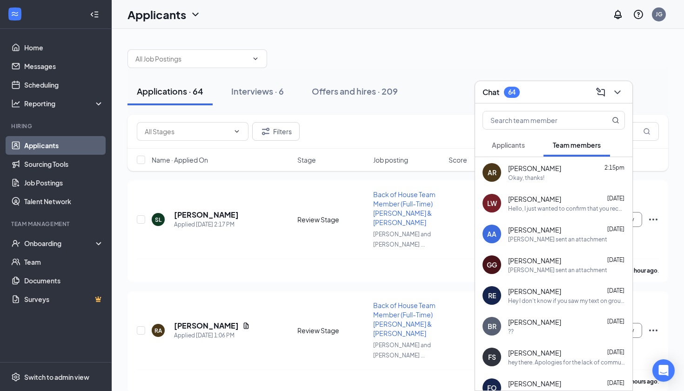
click at [618, 95] on icon "ChevronDown" at bounding box center [617, 92] width 11 height 11
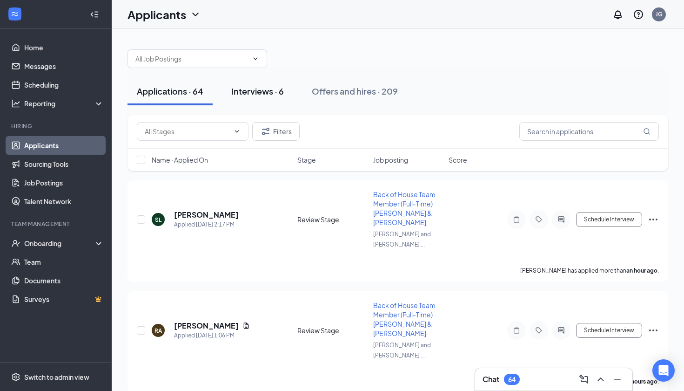
click at [268, 103] on button "Interviews · 6" at bounding box center [257, 91] width 71 height 28
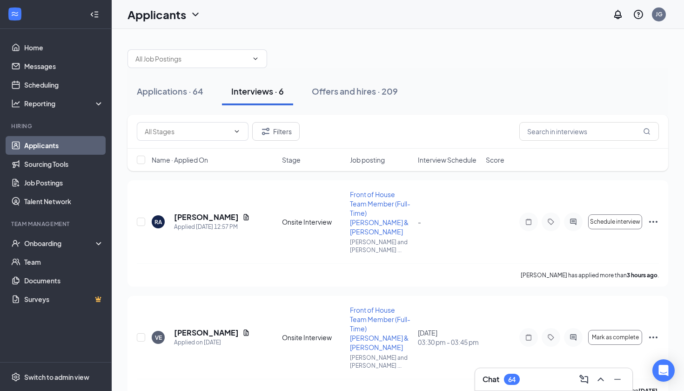
click at [506, 382] on div "64" at bounding box center [512, 378] width 16 height 11
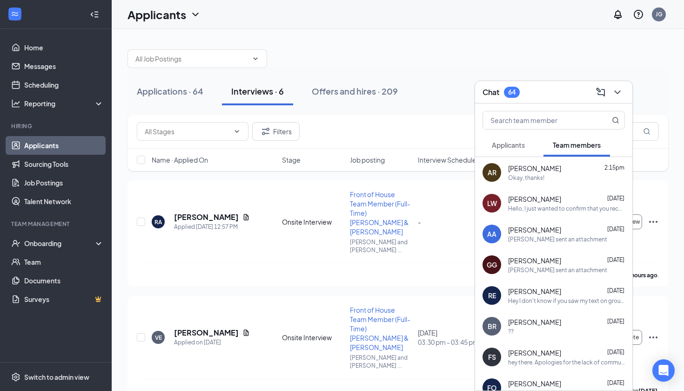
click at [499, 147] on span "Applicants" at bounding box center [508, 145] width 33 height 8
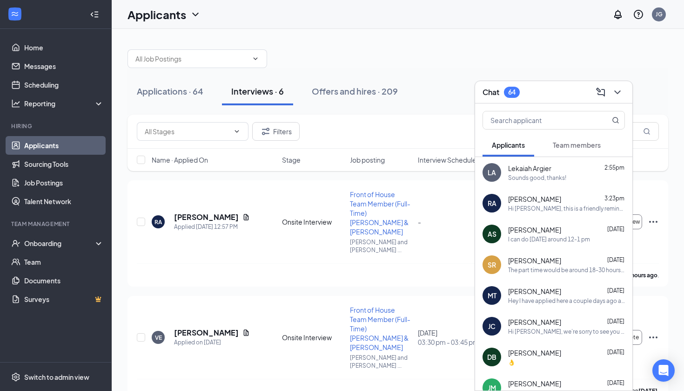
click at [565, 150] on button "Team members" at bounding box center [577, 144] width 67 height 23
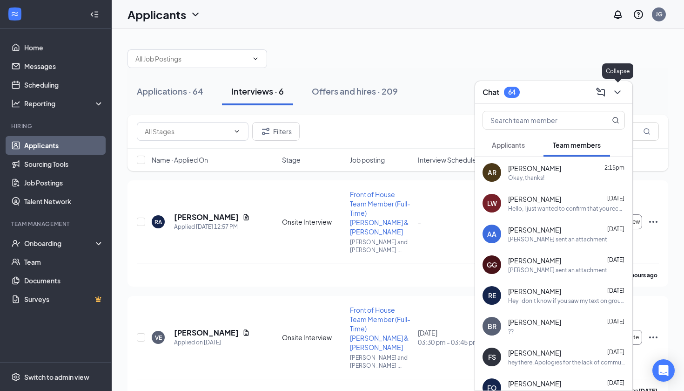
click at [623, 87] on button at bounding box center [617, 92] width 15 height 15
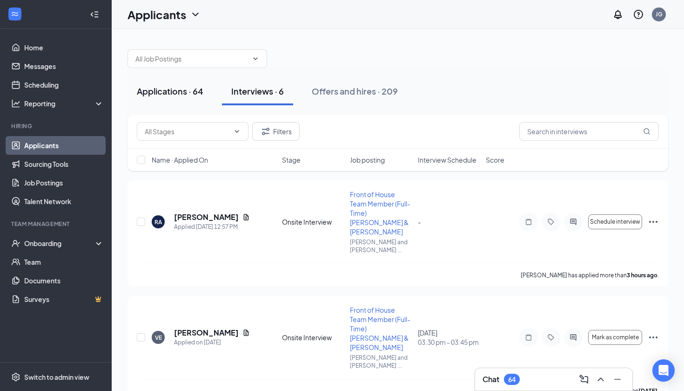
click at [166, 86] on div "Applications · 64" at bounding box center [170, 91] width 67 height 12
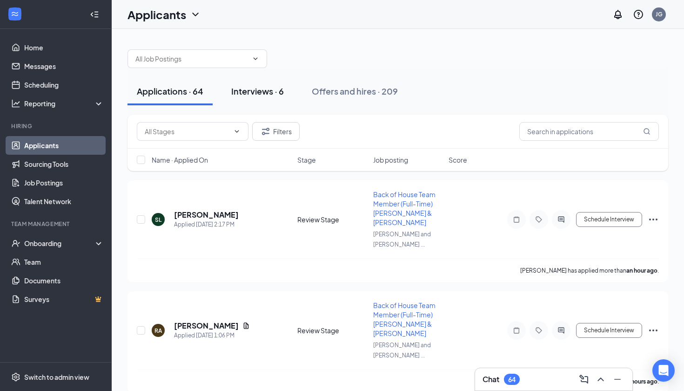
click at [274, 87] on div "Interviews · 6" at bounding box center [257, 91] width 53 height 12
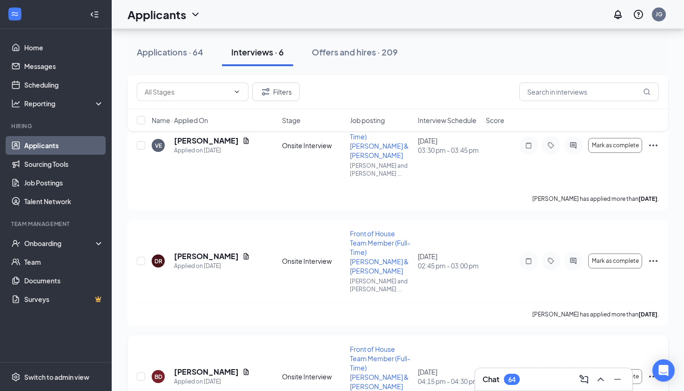
scroll to position [147, 0]
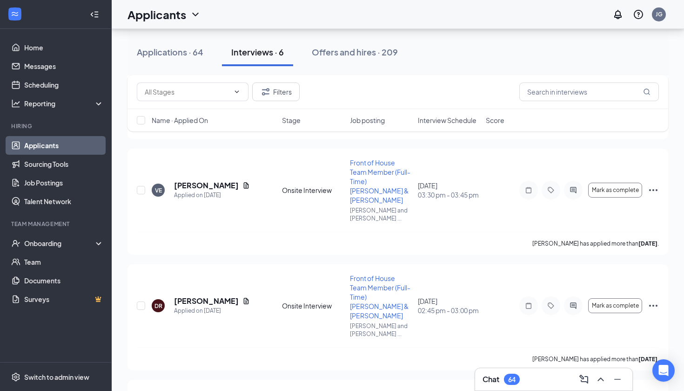
click at [31, 35] on ul "Home Messages Scheduling Reporting Hiring Applicants Sourcing Tools Job Posting…" at bounding box center [55, 195] width 111 height 333
click at [29, 47] on link "Home" at bounding box center [64, 47] width 80 height 19
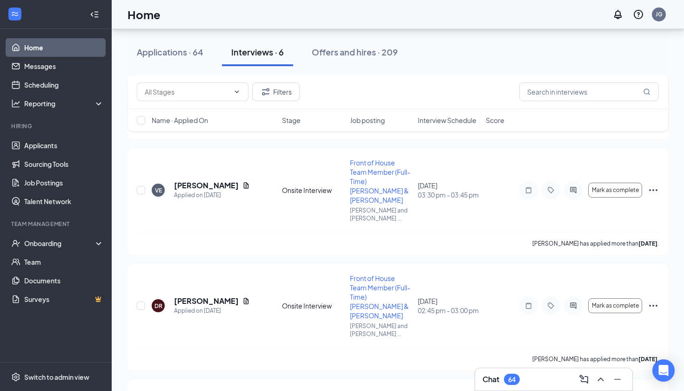
scroll to position [20, 0]
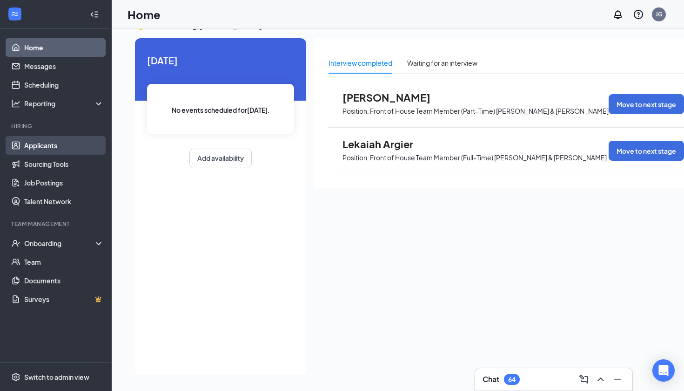
click at [40, 140] on link "Applicants" at bounding box center [64, 145] width 80 height 19
